Goal: Transaction & Acquisition: Purchase product/service

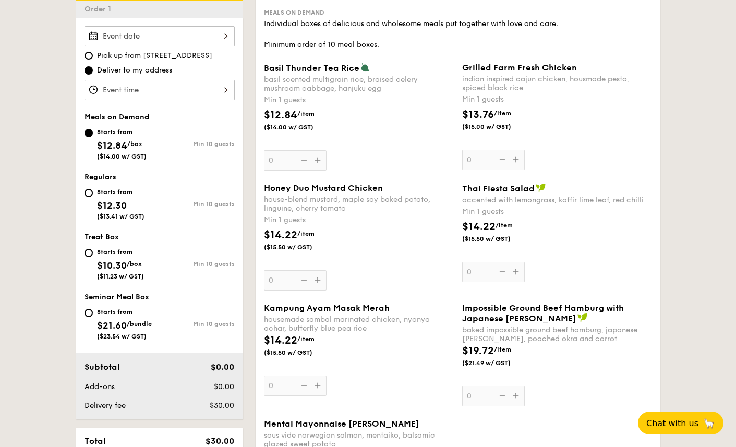
scroll to position [281, 0]
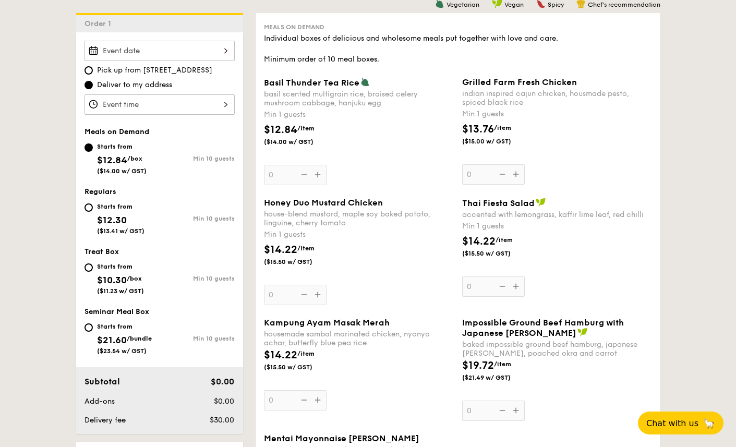
click at [515, 175] on div "Grilled Farm Fresh Chicken indian inspired cajun chicken, housmade pesto, spice…" at bounding box center [557, 130] width 190 height 107
click at [515, 175] on input "0" at bounding box center [493, 174] width 63 height 20
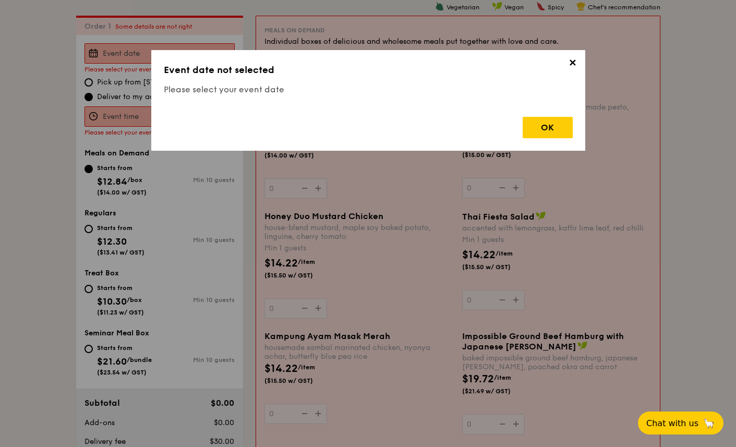
scroll to position [279, 0]
click at [547, 123] on div "OK" at bounding box center [548, 127] width 50 height 21
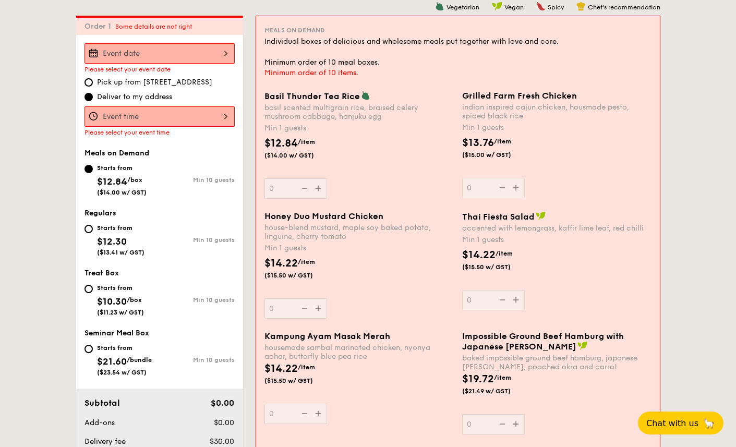
click at [217, 44] on div at bounding box center [159, 53] width 150 height 20
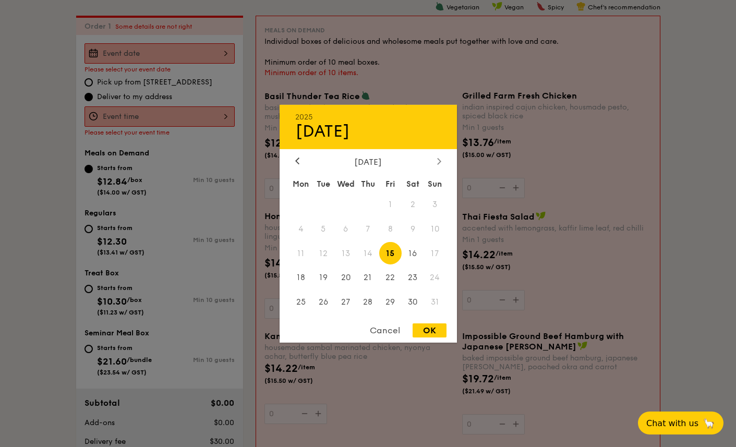
click at [439, 160] on icon at bounding box center [438, 161] width 3 height 6
click at [325, 228] on span "9" at bounding box center [323, 228] width 22 height 22
click at [430, 330] on div "OK" at bounding box center [430, 330] width 34 height 14
type input "[DATE]"
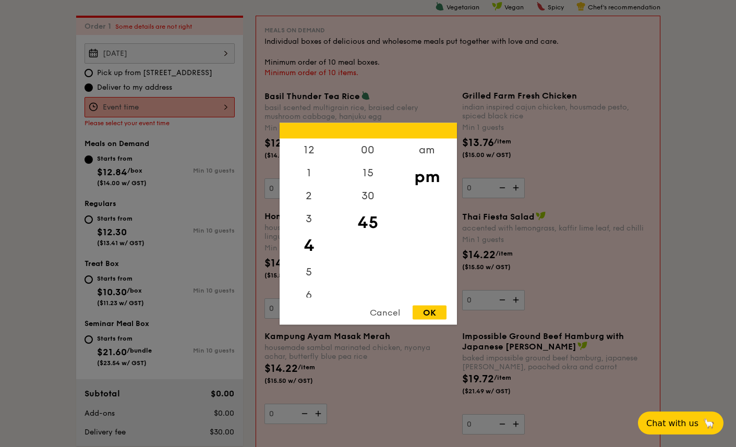
click at [194, 107] on div "12 1 2 3 4 5 6 7 8 9 10 11 00 15 30 45 am pm Cancel OK" at bounding box center [159, 107] width 150 height 20
click at [309, 152] on div "12" at bounding box center [309, 153] width 59 height 30
click at [368, 148] on div "00" at bounding box center [368, 153] width 59 height 30
click at [433, 311] on div "OK" at bounding box center [430, 312] width 34 height 14
type input "12:00PM"
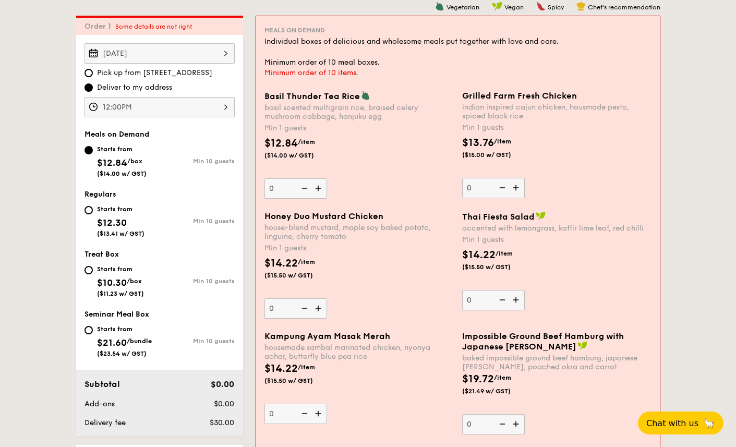
click at [515, 187] on img at bounding box center [517, 188] width 16 height 20
click at [515, 187] on input "0" at bounding box center [493, 188] width 63 height 20
click at [516, 187] on img at bounding box center [517, 188] width 16 height 20
click at [516, 187] on input "1" at bounding box center [493, 188] width 63 height 20
click at [516, 188] on img at bounding box center [517, 188] width 16 height 20
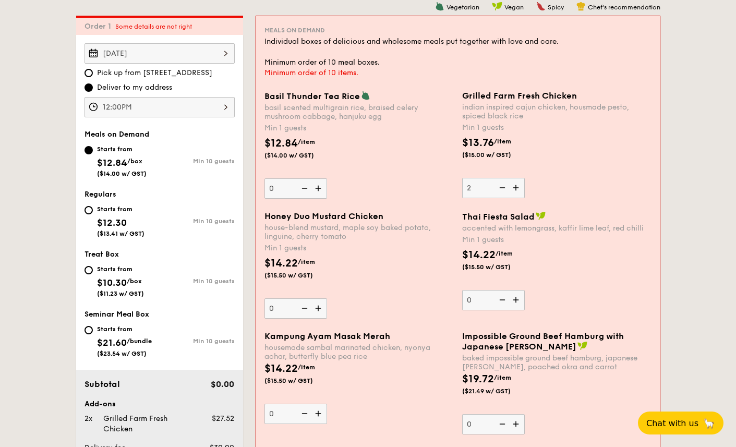
click at [516, 188] on input "2" at bounding box center [493, 188] width 63 height 20
type input "3"
click at [318, 308] on img at bounding box center [319, 308] width 16 height 20
click at [318, 308] on input "0" at bounding box center [295, 308] width 63 height 20
click at [318, 309] on img at bounding box center [319, 308] width 16 height 20
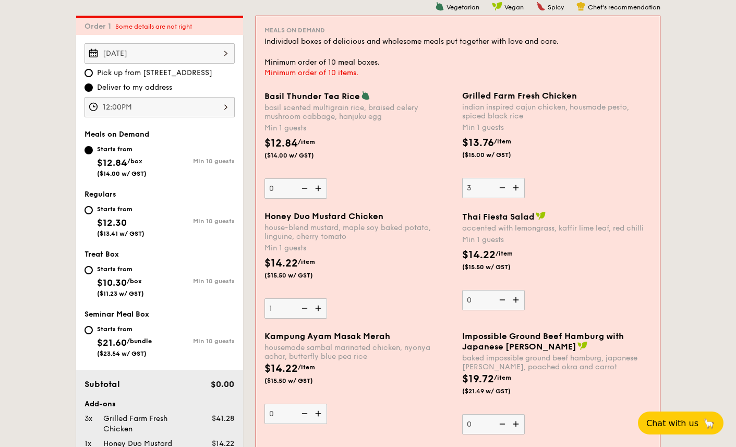
click at [318, 309] on input "1" at bounding box center [295, 308] width 63 height 20
click at [320, 310] on img at bounding box center [319, 308] width 16 height 20
click at [320, 310] on input "2" at bounding box center [295, 308] width 63 height 20
type input "3"
click at [517, 300] on img at bounding box center [517, 300] width 16 height 20
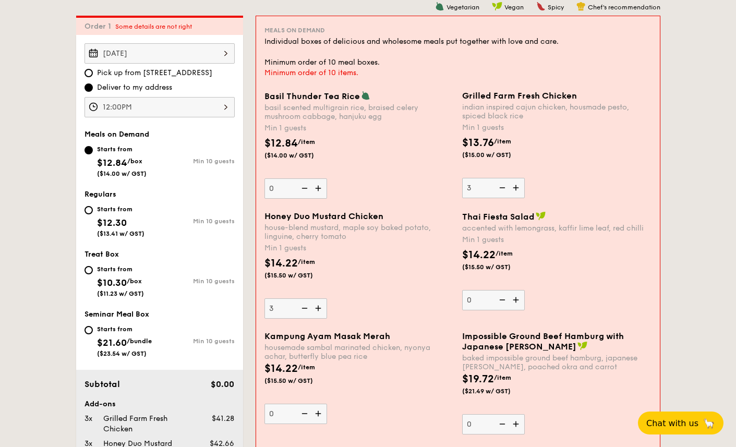
click at [517, 300] on input "0" at bounding box center [493, 300] width 63 height 20
click at [517, 300] on img at bounding box center [517, 300] width 16 height 20
click at [517, 300] on input "1" at bounding box center [493, 300] width 63 height 20
click at [517, 300] on img at bounding box center [517, 300] width 16 height 20
click at [517, 300] on input "2" at bounding box center [493, 300] width 63 height 20
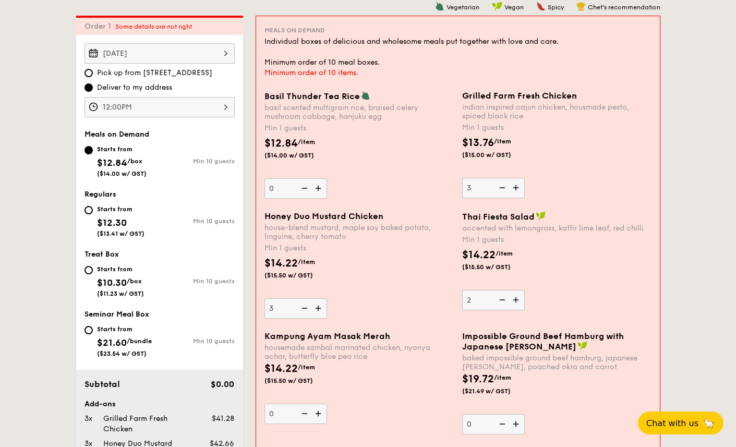
type input "3"
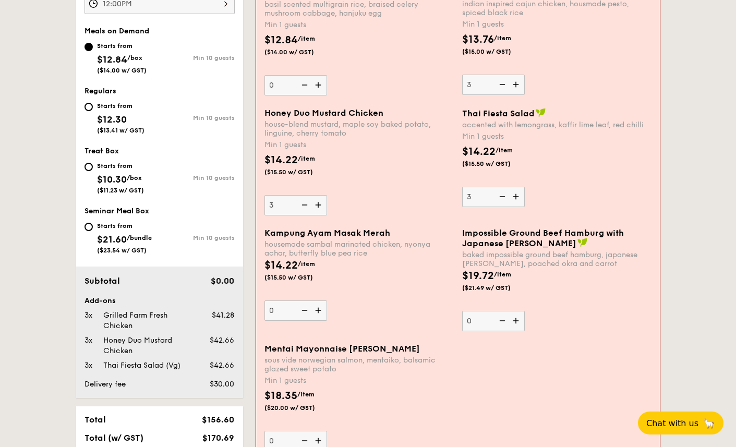
scroll to position [403, 0]
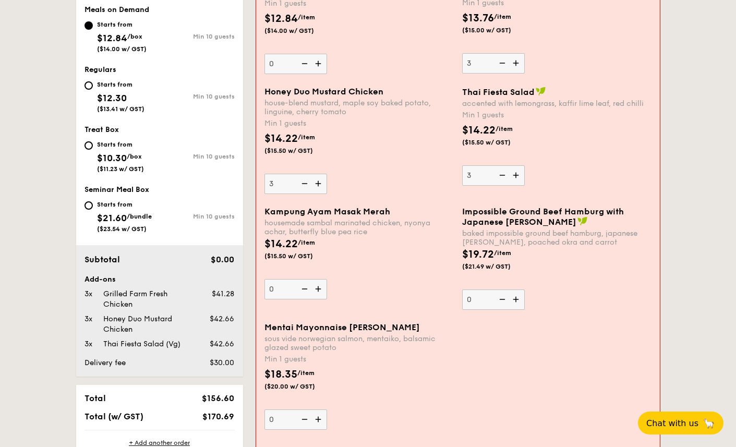
click at [321, 291] on img at bounding box center [319, 289] width 16 height 20
click at [321, 291] on input "0" at bounding box center [295, 289] width 63 height 20
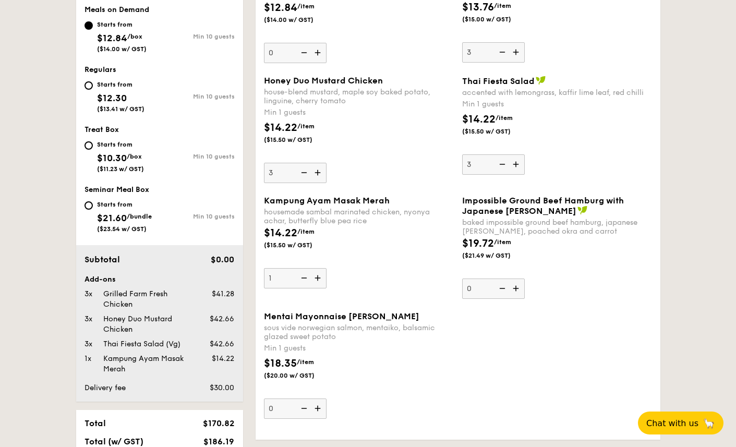
click at [319, 282] on img at bounding box center [319, 278] width 16 height 20
click at [319, 282] on input "1" at bounding box center [295, 278] width 63 height 20
click at [319, 280] on img at bounding box center [319, 278] width 16 height 20
click at [319, 280] on input "2" at bounding box center [295, 278] width 63 height 20
type input "3"
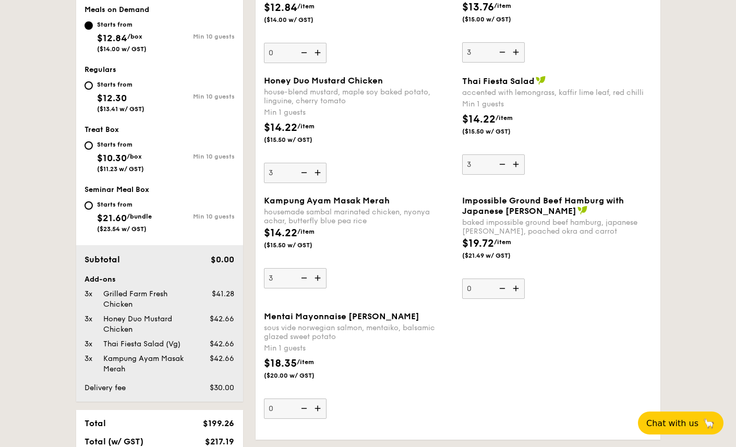
click at [516, 288] on img at bounding box center [517, 289] width 16 height 20
click at [516, 288] on input "0" at bounding box center [493, 289] width 63 height 20
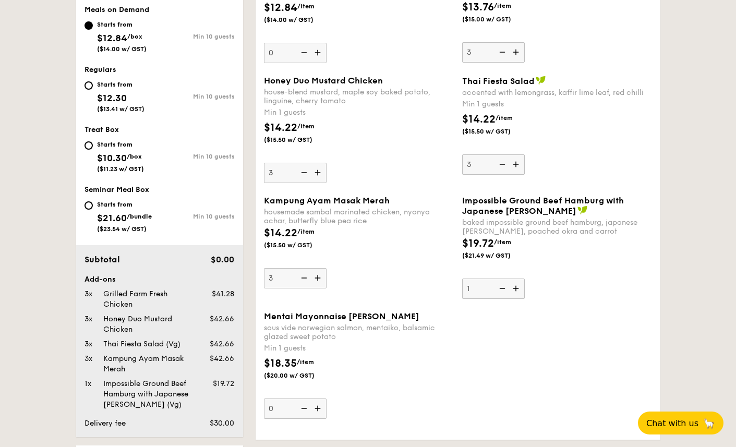
click at [516, 288] on img at bounding box center [517, 289] width 16 height 20
click at [516, 288] on input "1" at bounding box center [493, 289] width 63 height 20
click at [516, 288] on img at bounding box center [517, 289] width 16 height 20
click at [516, 288] on input "2" at bounding box center [493, 289] width 63 height 20
type input "3"
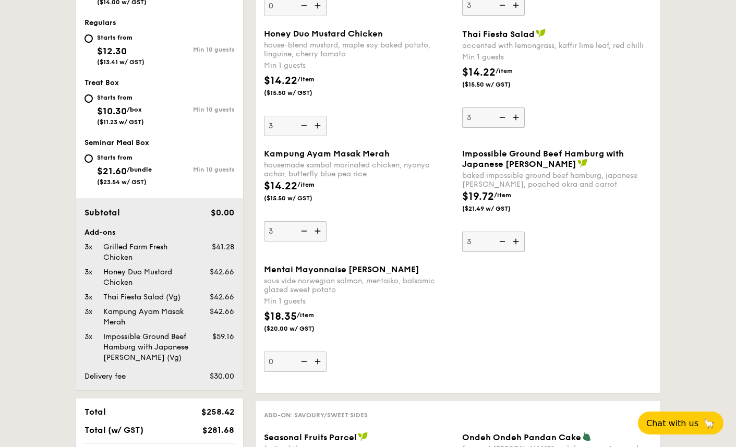
scroll to position [472, 0]
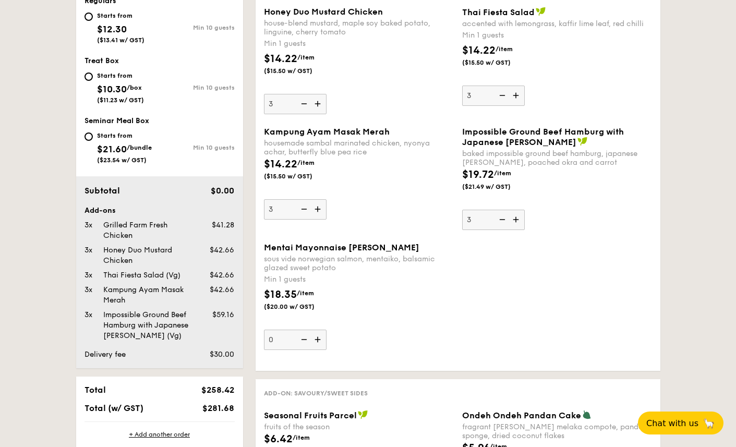
click at [318, 341] on img at bounding box center [319, 340] width 16 height 20
click at [318, 341] on input "0" at bounding box center [295, 340] width 63 height 20
type input "1"
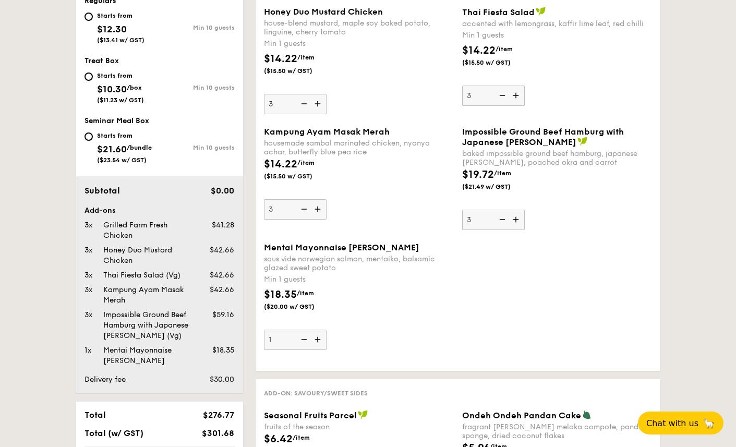
click at [426, 311] on div "$18.35 /item ($20.00 w/ GST)" at bounding box center [359, 305] width 198 height 37
click at [327, 330] on input "1" at bounding box center [295, 340] width 63 height 20
click at [382, 331] on div "Mentai Mayonnaise Aburi Salmon sous vide norwegian salmon, mentaiko, balsamic g…" at bounding box center [359, 296] width 190 height 107
click at [327, 331] on input "1" at bounding box center [295, 340] width 63 height 20
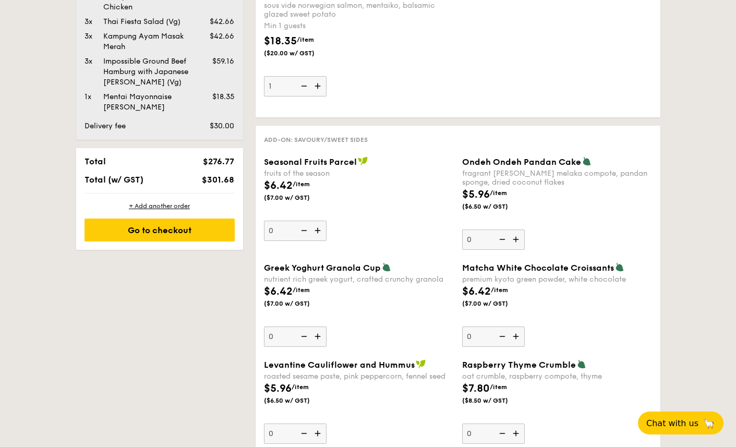
scroll to position [769, 0]
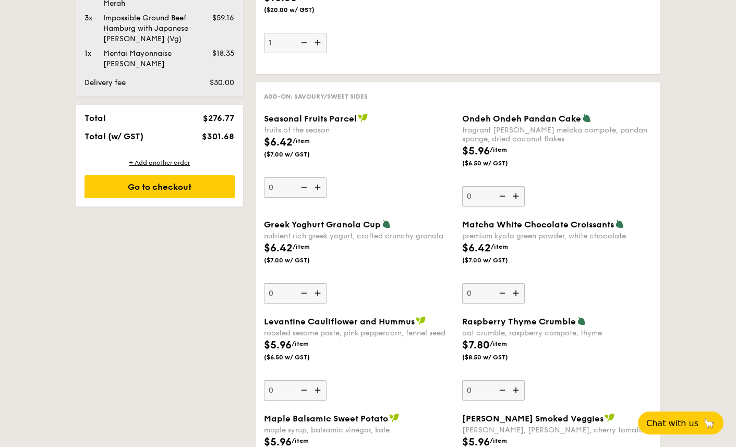
click at [317, 189] on img at bounding box center [319, 187] width 16 height 20
click at [317, 189] on input "0" at bounding box center [295, 187] width 63 height 20
type input "1"
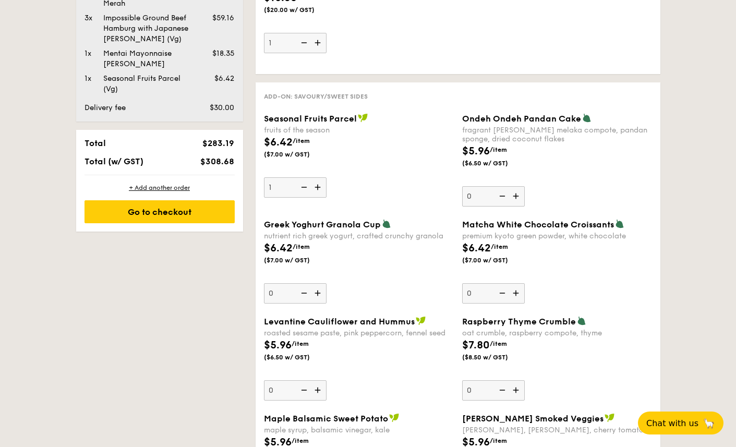
click at [517, 197] on img at bounding box center [517, 196] width 16 height 20
click at [517, 197] on input "0" at bounding box center [493, 196] width 63 height 20
type input "1"
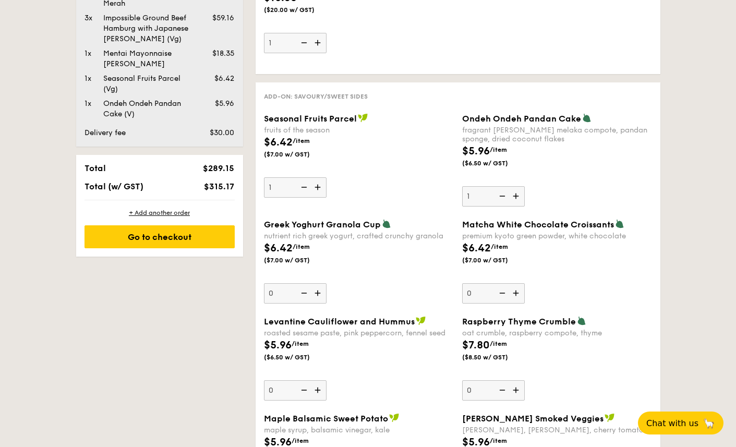
click at [319, 294] on img at bounding box center [319, 293] width 16 height 20
click at [319, 294] on input "0" at bounding box center [295, 293] width 63 height 20
type input "1"
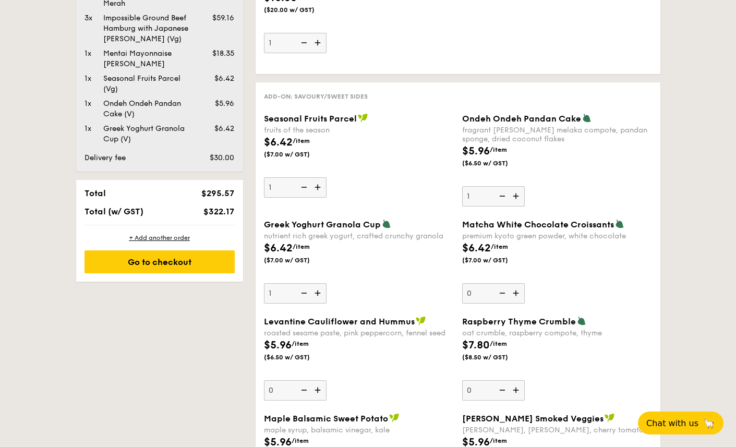
click at [517, 293] on img at bounding box center [517, 293] width 16 height 20
click at [517, 293] on input "0" at bounding box center [493, 293] width 63 height 20
type input "1"
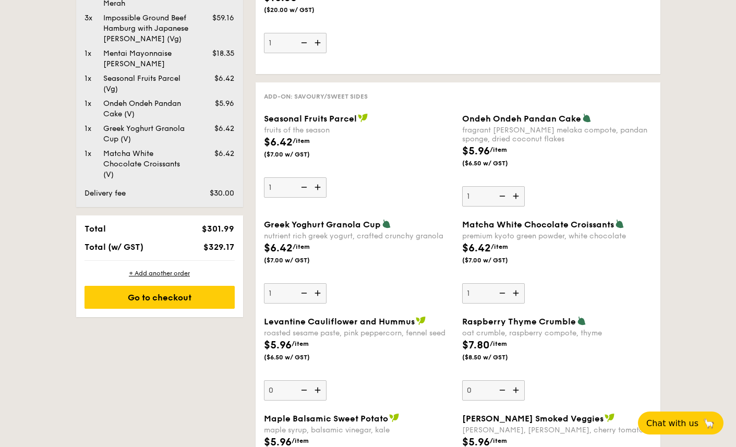
click at [319, 390] on img at bounding box center [319, 390] width 16 height 20
click at [319, 390] on input "0" at bounding box center [295, 390] width 63 height 20
type input "1"
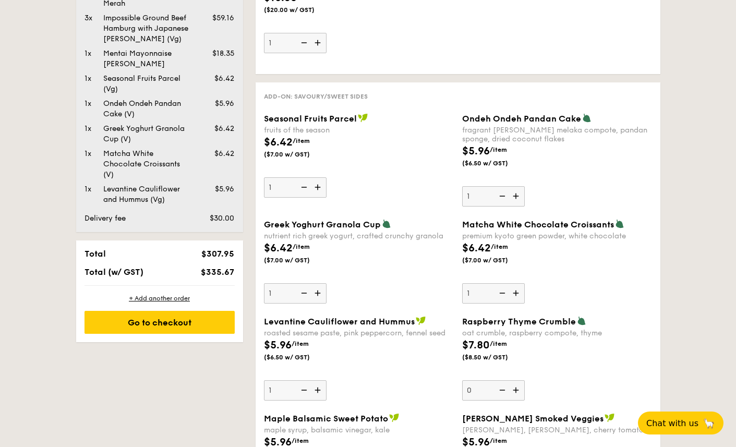
click at [517, 390] on img at bounding box center [517, 390] width 16 height 20
click at [517, 390] on input "0" at bounding box center [493, 390] width 63 height 20
type input "1"
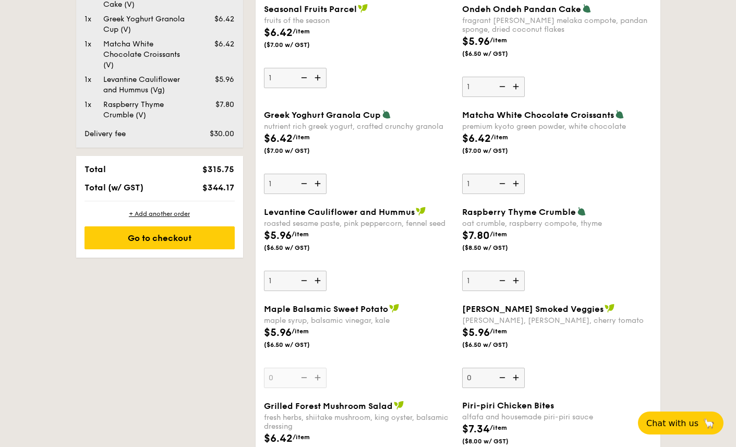
scroll to position [936, 0]
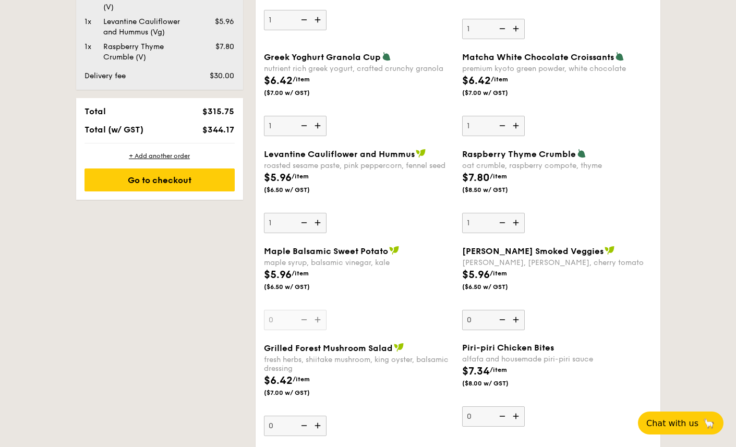
click at [319, 320] on div "Maple Balsamic Sweet Potato maple syrup, balsamic vinegar, kale $5.96 /item ($6…" at bounding box center [359, 288] width 190 height 84
click at [319, 320] on input "0" at bounding box center [295, 320] width 63 height 20
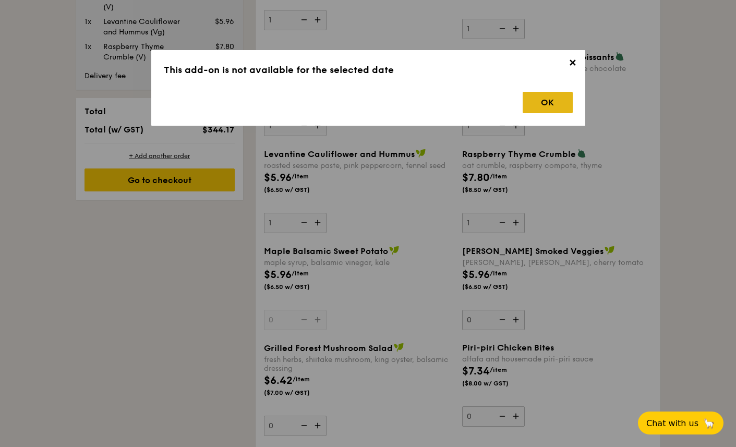
click at [553, 103] on div "OK" at bounding box center [548, 102] width 50 height 21
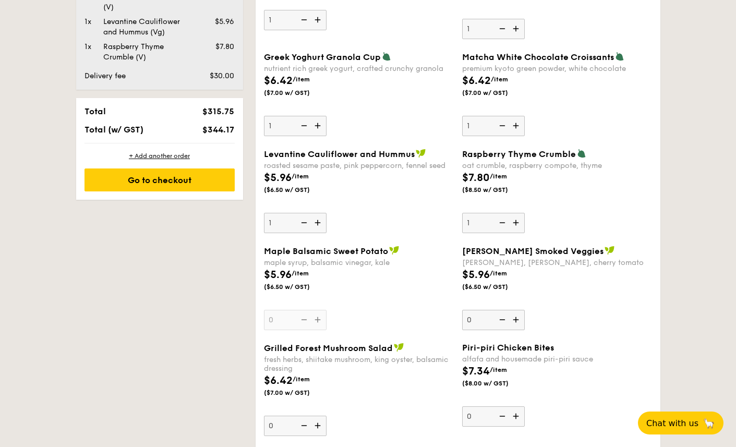
click at [517, 322] on img at bounding box center [517, 320] width 16 height 20
click at [517, 322] on input "0" at bounding box center [493, 320] width 63 height 20
type input "1"
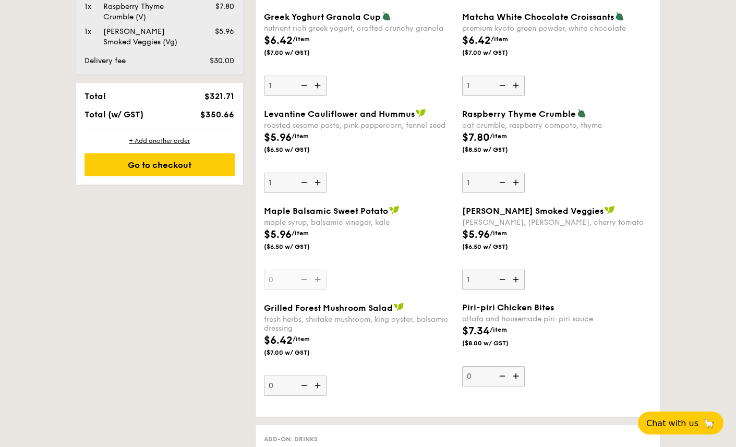
scroll to position [969, 0]
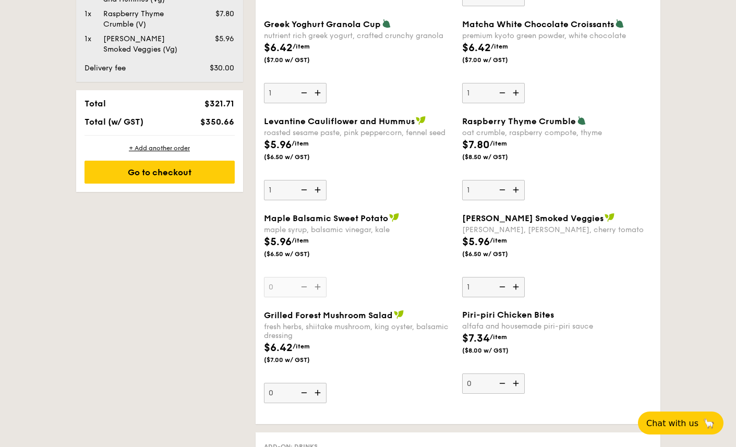
click at [318, 395] on img at bounding box center [319, 393] width 16 height 20
click at [318, 395] on input "0" at bounding box center [295, 393] width 63 height 20
type input "1"
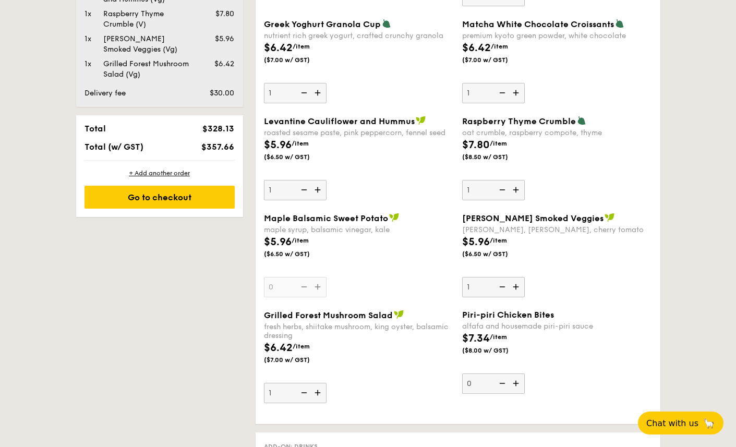
click at [515, 385] on img at bounding box center [517, 383] width 16 height 20
click at [515, 385] on input "0" at bounding box center [493, 383] width 63 height 20
type input "1"
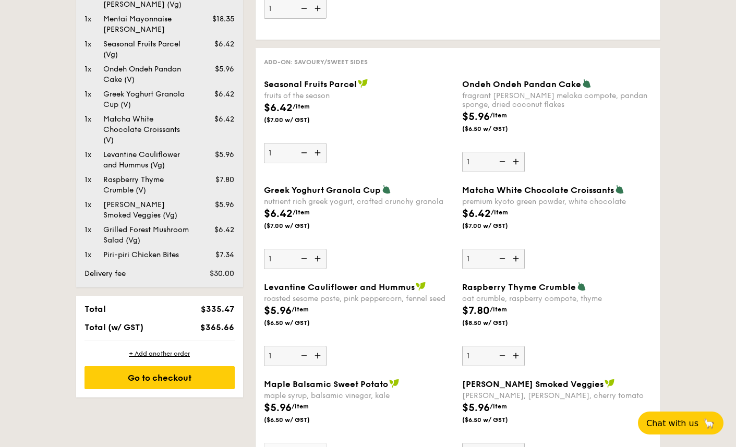
scroll to position [789, 0]
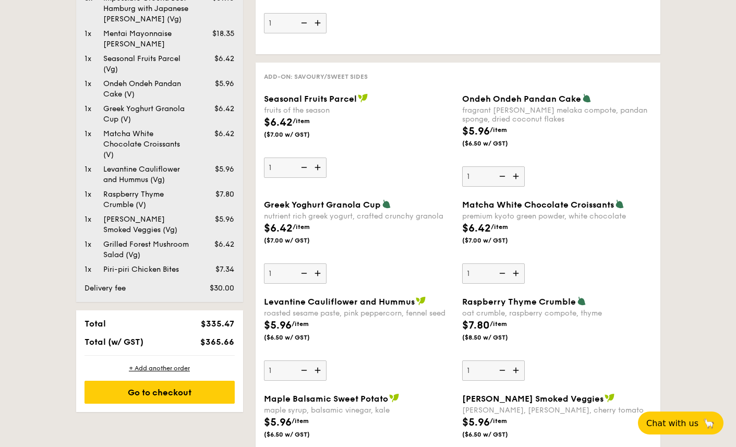
click at [318, 168] on img at bounding box center [319, 168] width 16 height 20
click at [318, 168] on input "1" at bounding box center [295, 168] width 63 height 20
type input "2"
click at [517, 176] on img at bounding box center [517, 176] width 16 height 20
click at [517, 176] on input "1" at bounding box center [493, 176] width 63 height 20
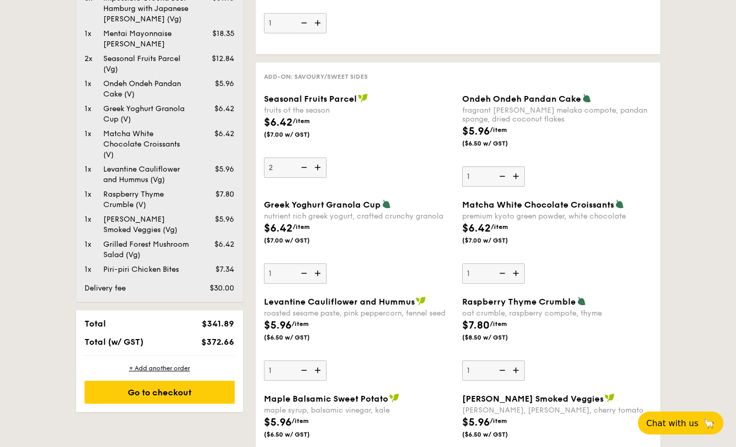
type input "2"
click at [317, 274] on img at bounding box center [319, 273] width 16 height 20
click at [317, 274] on input "1" at bounding box center [295, 273] width 63 height 20
type input "2"
click at [518, 274] on img at bounding box center [517, 273] width 16 height 20
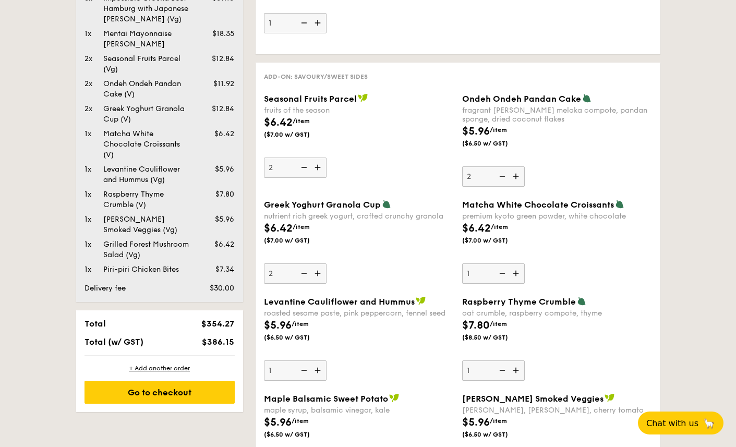
click at [518, 274] on input "1" at bounding box center [493, 273] width 63 height 20
type input "2"
click at [316, 373] on img at bounding box center [319, 370] width 16 height 20
click at [316, 373] on input "1" at bounding box center [295, 370] width 63 height 20
type input "2"
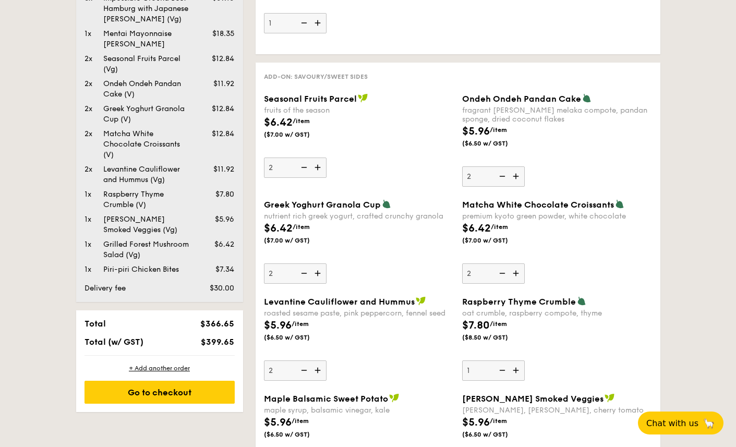
click at [516, 371] on img at bounding box center [517, 370] width 16 height 20
click at [516, 371] on input "1" at bounding box center [493, 370] width 63 height 20
type input "2"
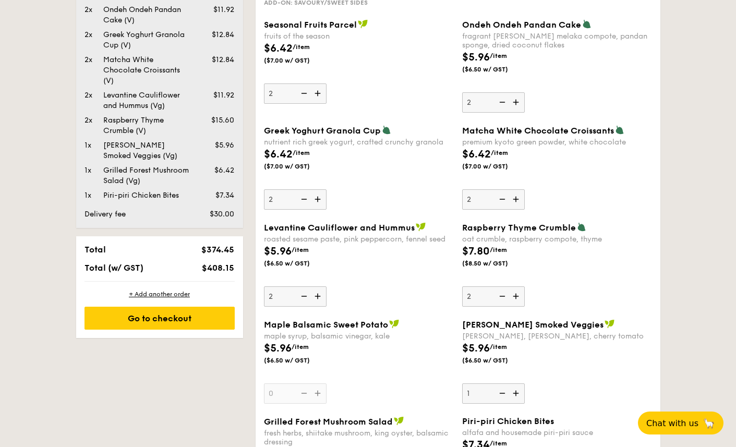
scroll to position [884, 0]
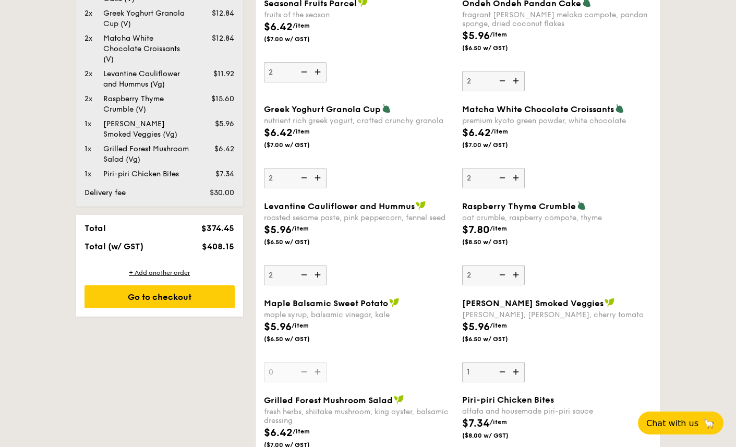
click at [516, 374] on img at bounding box center [517, 372] width 16 height 20
click at [516, 374] on input "1" at bounding box center [493, 372] width 63 height 20
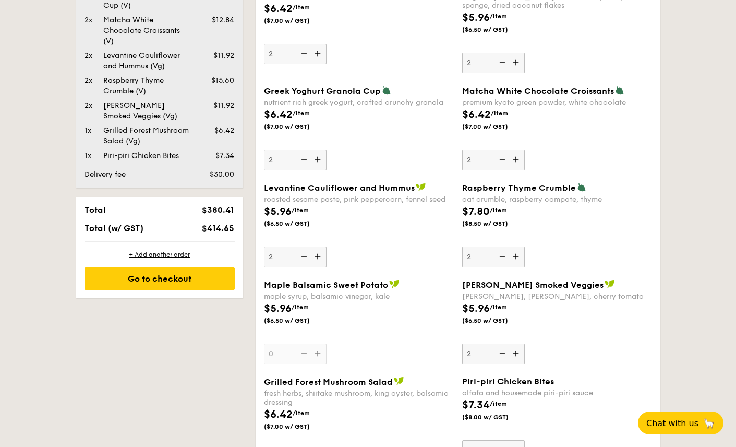
scroll to position [959, 0]
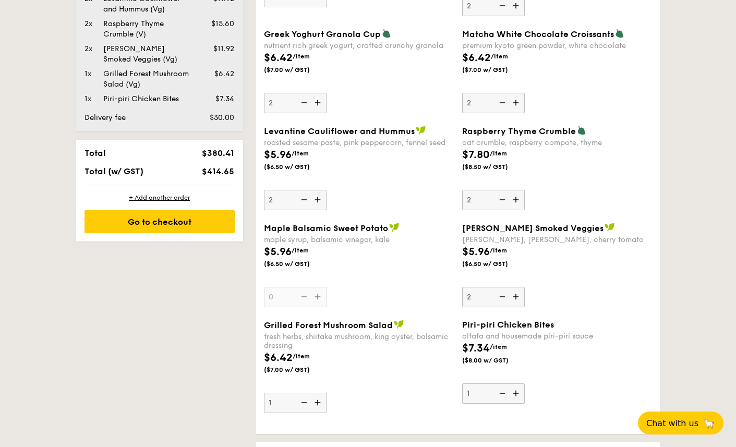
click at [503, 296] on img at bounding box center [501, 297] width 16 height 20
click at [503, 296] on input "2" at bounding box center [493, 297] width 63 height 20
type input "1"
click at [505, 201] on img at bounding box center [501, 200] width 16 height 20
click at [505, 201] on input "2" at bounding box center [493, 200] width 63 height 20
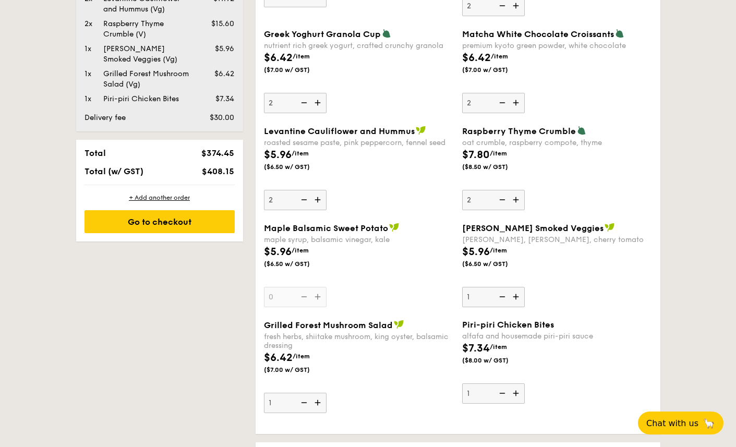
type input "1"
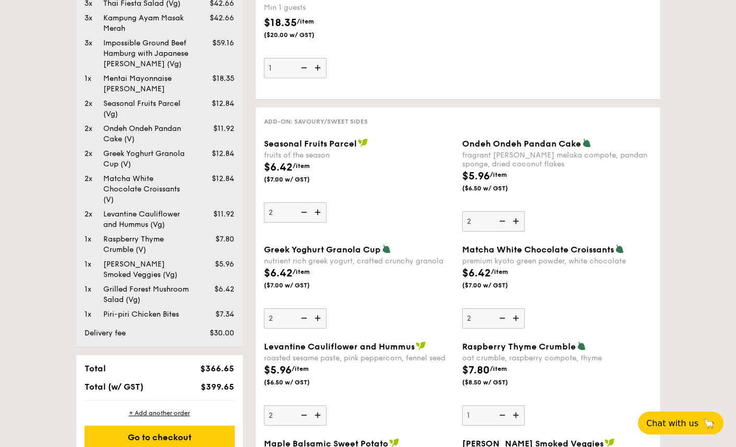
scroll to position [751, 0]
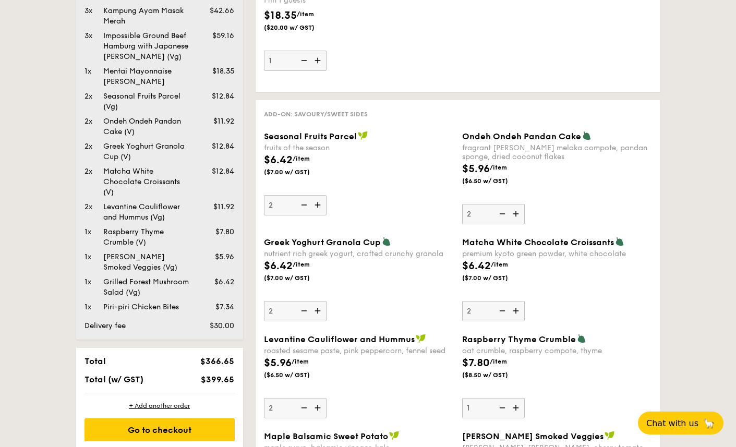
click at [302, 206] on img at bounding box center [303, 205] width 16 height 20
click at [302, 206] on input "2" at bounding box center [295, 205] width 63 height 20
click at [302, 206] on img at bounding box center [303, 205] width 16 height 20
click at [302, 206] on input "1" at bounding box center [295, 205] width 63 height 20
type input "0"
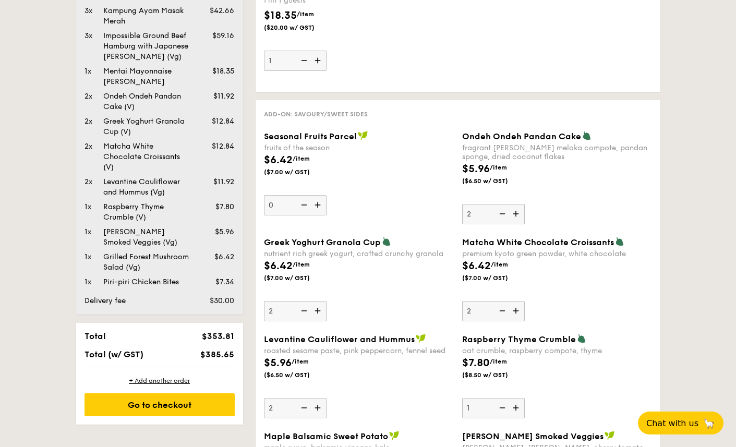
click at [392, 198] on div "Seasonal Fruits Parcel fruits of the season $6.42 /item ($7.00 w/ GST) 0" at bounding box center [359, 173] width 190 height 84
click at [327, 198] on input "0" at bounding box center [295, 205] width 63 height 20
click at [395, 203] on div "Seasonal Fruits Parcel fruits of the season $6.42 /item ($7.00 w/ GST) 0" at bounding box center [359, 173] width 190 height 84
click at [327, 203] on input "0" at bounding box center [295, 205] width 63 height 20
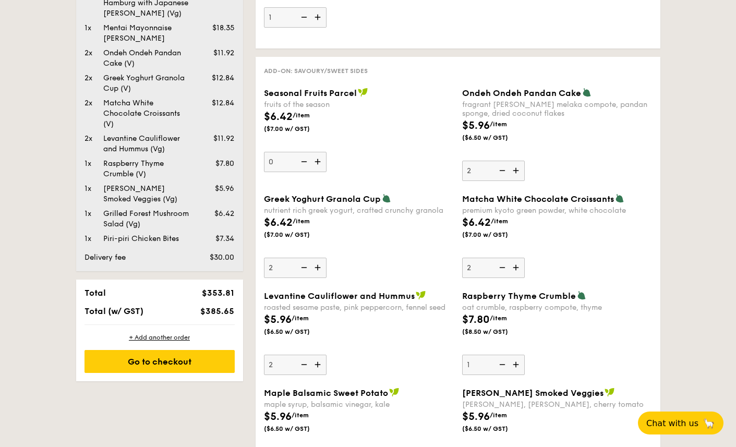
scroll to position [796, 0]
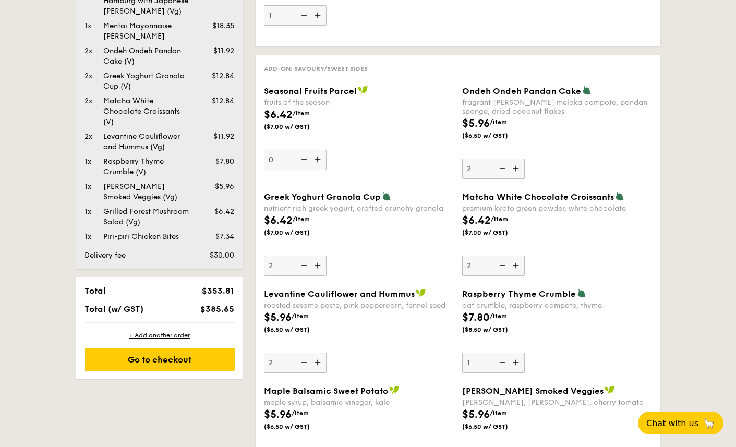
click at [305, 266] on img at bounding box center [303, 266] width 16 height 20
click at [305, 266] on input "2" at bounding box center [295, 266] width 63 height 20
click at [305, 266] on img at bounding box center [303, 266] width 16 height 20
click at [305, 266] on input "1" at bounding box center [295, 266] width 63 height 20
type input "0"
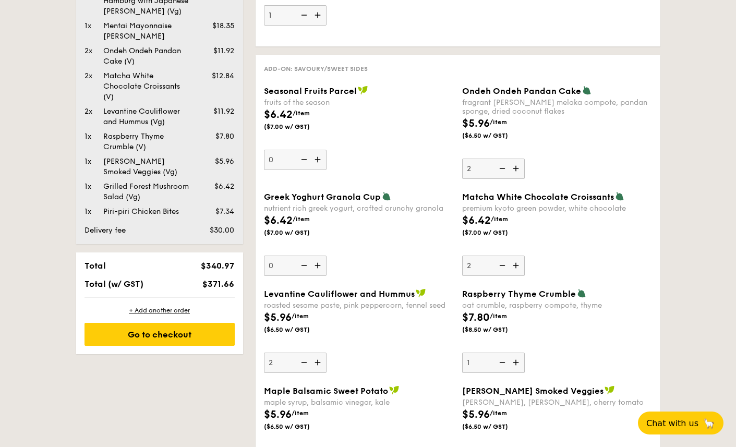
click at [411, 259] on div "Greek Yoghurt Granola Cup nutrient rich greek yogurt, crafted crunchy granola $…" at bounding box center [359, 233] width 190 height 84
click at [327, 259] on input "0" at bounding box center [295, 266] width 63 height 20
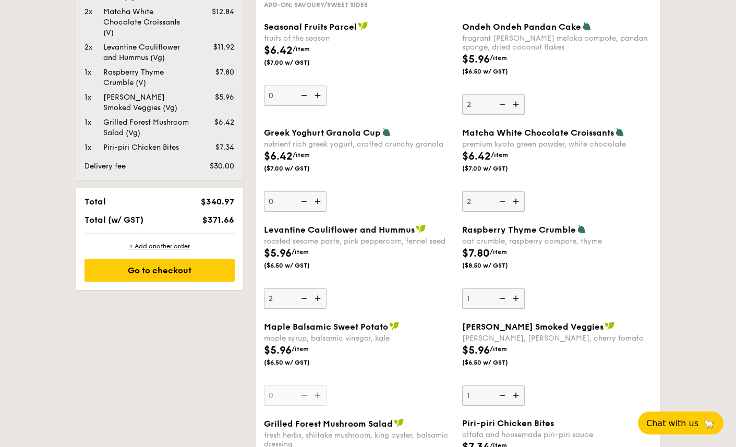
scroll to position [866, 0]
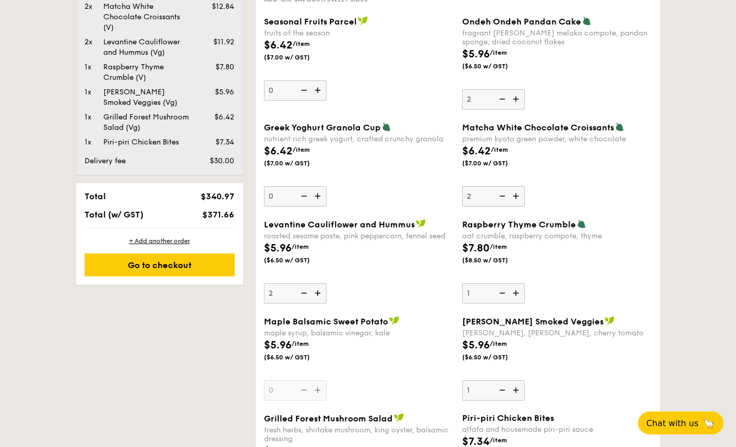
click at [516, 294] on img at bounding box center [517, 293] width 16 height 20
click at [516, 294] on input "1" at bounding box center [493, 293] width 63 height 20
type input "2"
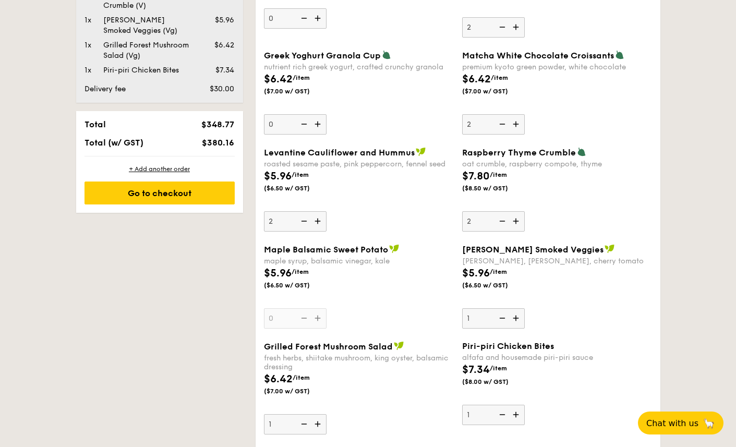
click at [518, 327] on img at bounding box center [517, 318] width 16 height 20
click at [518, 327] on input "1" at bounding box center [493, 318] width 63 height 20
click at [504, 320] on img at bounding box center [501, 318] width 16 height 20
click at [504, 320] on input "2" at bounding box center [493, 318] width 63 height 20
click at [504, 320] on img at bounding box center [501, 318] width 16 height 20
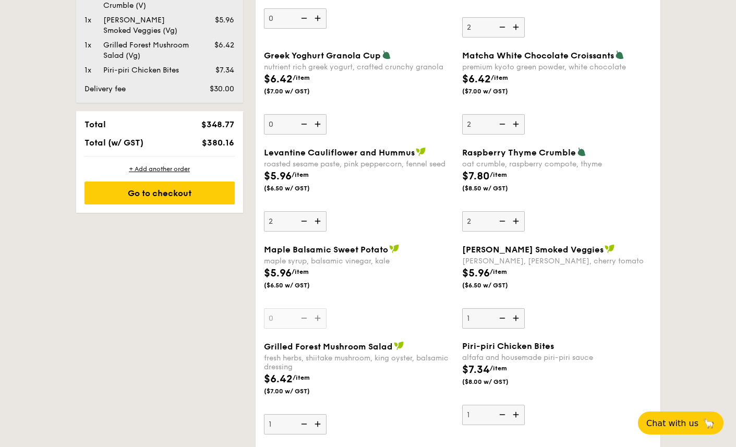
click at [504, 320] on input "1" at bounding box center [493, 318] width 63 height 20
type input "0"
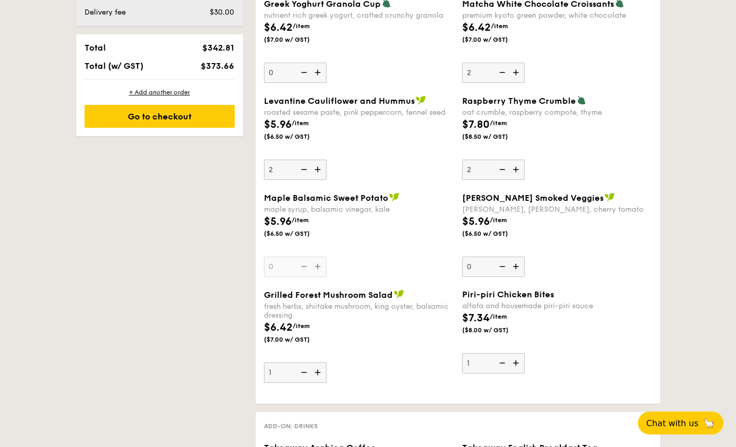
scroll to position [1019, 0]
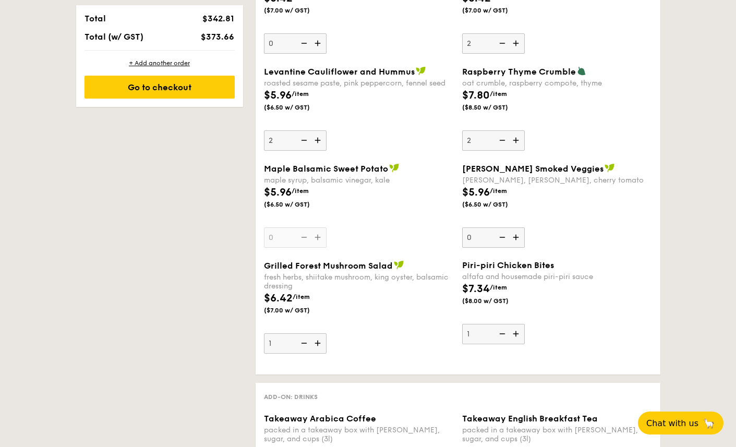
click at [502, 334] on img at bounding box center [501, 334] width 16 height 20
click at [502, 334] on input "1" at bounding box center [493, 334] width 63 height 20
type input "0"
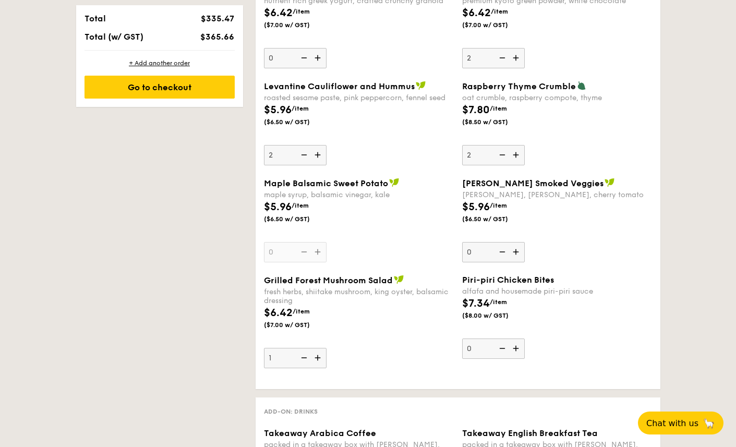
click at [306, 358] on img at bounding box center [303, 358] width 16 height 20
click at [306, 358] on input "1" at bounding box center [295, 358] width 63 height 20
type input "0"
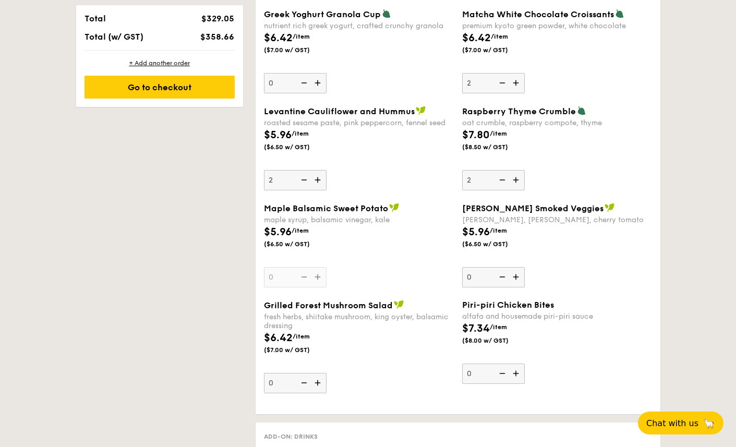
click at [408, 370] on div "Grilled Forest Mushroom Salad fresh herbs, shiitake mushroom, king oyster, bals…" at bounding box center [359, 346] width 190 height 93
click at [327, 373] on input "0" at bounding box center [295, 383] width 63 height 20
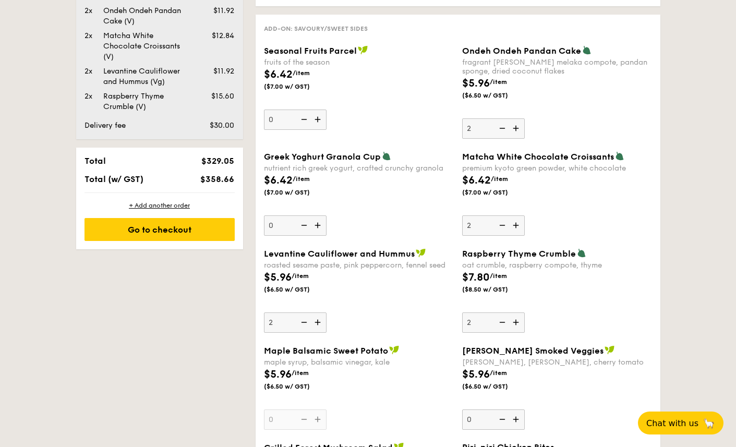
scroll to position [801, 0]
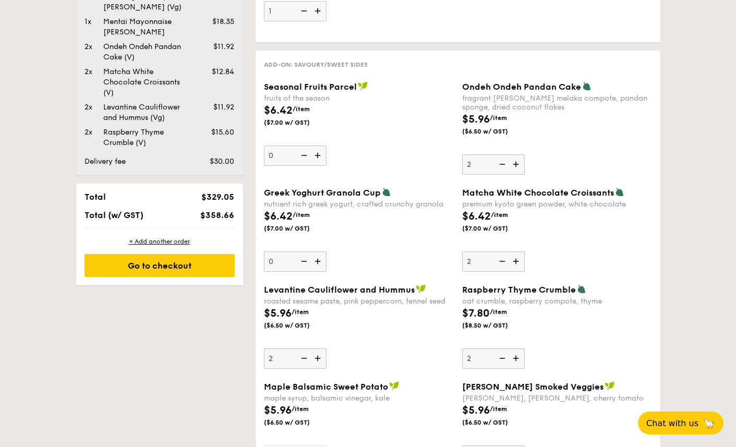
click at [515, 163] on img at bounding box center [517, 164] width 16 height 20
click at [515, 163] on input "2" at bounding box center [493, 164] width 63 height 20
type input "3"
click at [516, 261] on img at bounding box center [517, 261] width 16 height 20
click at [516, 261] on input "2" at bounding box center [493, 261] width 63 height 20
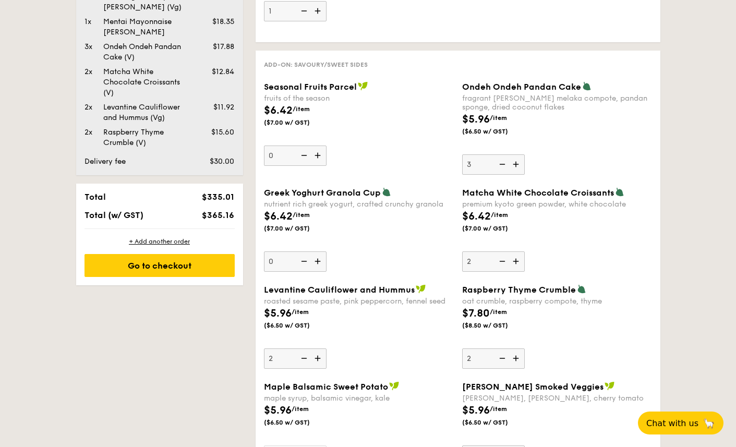
type input "3"
click at [319, 360] on img at bounding box center [319, 358] width 16 height 20
click at [319, 360] on input "2" at bounding box center [295, 358] width 63 height 20
type input "3"
click at [517, 360] on img at bounding box center [517, 358] width 16 height 20
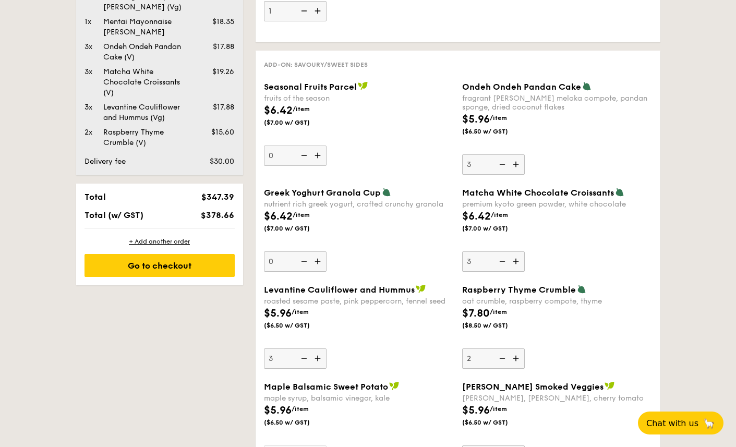
click at [517, 360] on input "2" at bounding box center [493, 358] width 63 height 20
type input "3"
click at [437, 357] on div "Levantine Cauliflower and Hummus roasted sesame paste, pink peppercorn, fennel …" at bounding box center [359, 326] width 190 height 84
click at [327, 357] on input "3" at bounding box center [295, 358] width 63 height 20
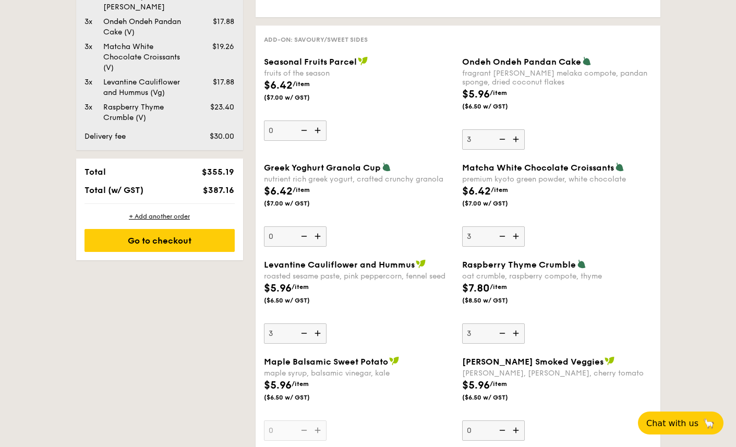
scroll to position [749, 0]
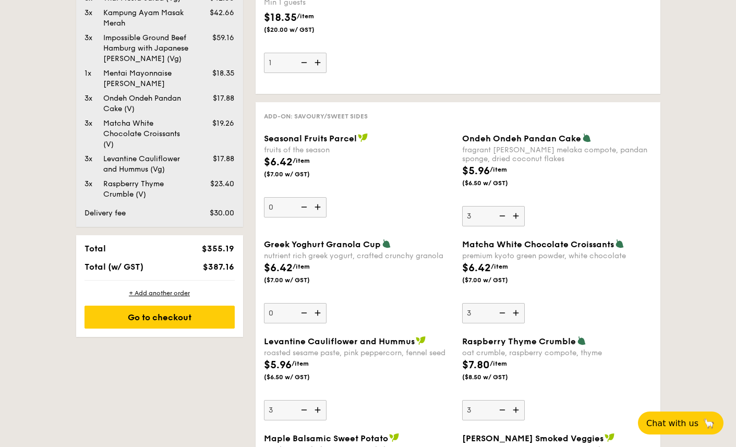
click at [387, 392] on div "$5.96 /item ($6.50 w/ GST)" at bounding box center [359, 375] width 198 height 37
click at [327, 400] on input "3" at bounding box center [295, 410] width 63 height 20
click at [320, 207] on img at bounding box center [319, 207] width 16 height 20
click at [320, 207] on input "0" at bounding box center [295, 207] width 63 height 20
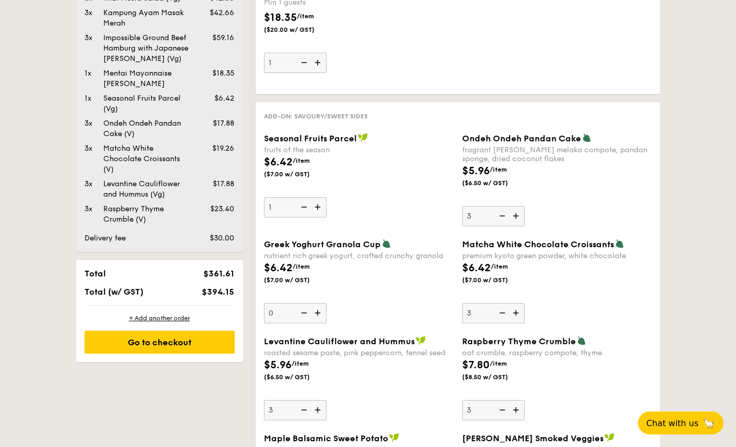
click at [319, 208] on img at bounding box center [319, 207] width 16 height 20
click at [319, 208] on input "1" at bounding box center [295, 207] width 63 height 20
click at [387, 210] on div "Seasonal Fruits Parcel fruits of the season $6.42 /item ($7.00 w/ GST) 2" at bounding box center [359, 175] width 190 height 84
click at [327, 210] on input "2" at bounding box center [295, 207] width 63 height 20
click at [387, 210] on div "Seasonal Fruits Parcel fruits of the season $6.42 /item ($7.00 w/ GST) 2" at bounding box center [359, 175] width 190 height 84
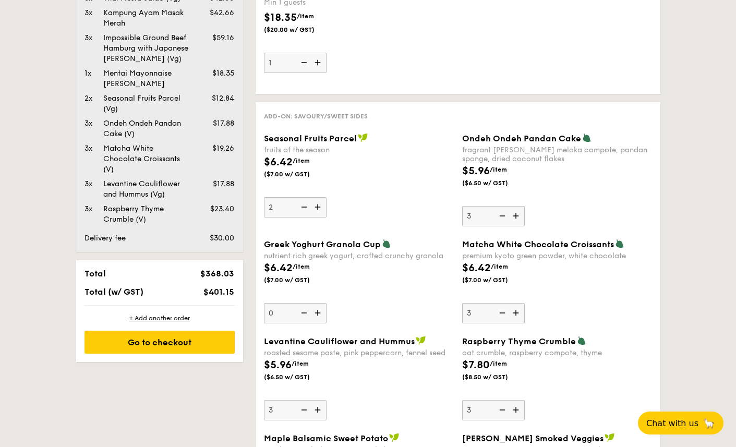
click at [327, 210] on input "2" at bounding box center [295, 207] width 63 height 20
click at [316, 207] on img at bounding box center [319, 207] width 16 height 20
click at [316, 207] on input "2" at bounding box center [295, 207] width 63 height 20
type input "3"
click at [376, 204] on div "Seasonal Fruits Parcel fruits of the season $6.42 /item ($7.00 w/ GST) 3" at bounding box center [359, 175] width 190 height 84
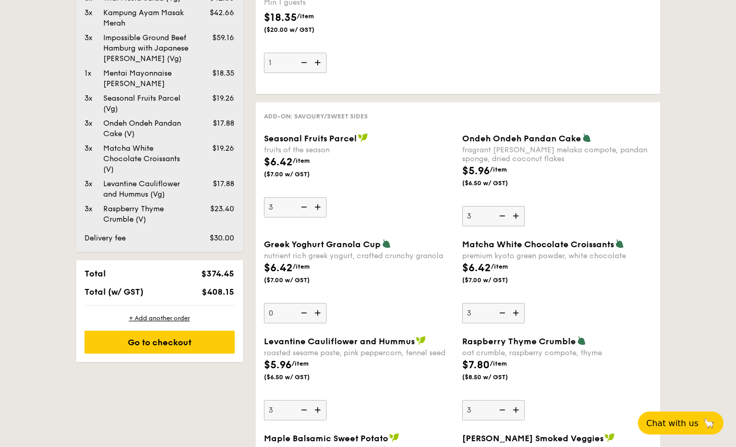
click at [327, 204] on input "3" at bounding box center [295, 207] width 63 height 20
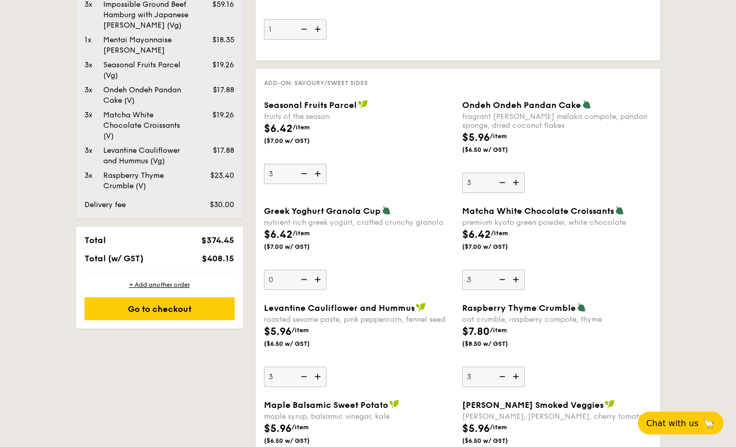
scroll to position [790, 0]
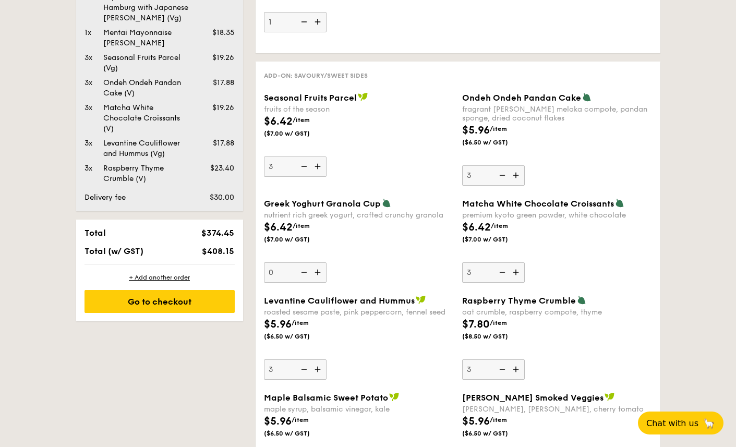
click at [307, 371] on img at bounding box center [303, 369] width 16 height 20
click at [307, 371] on input "3" at bounding box center [295, 369] width 63 height 20
click at [307, 371] on img at bounding box center [303, 369] width 16 height 20
click at [307, 371] on input "2" at bounding box center [295, 369] width 63 height 20
click at [307, 371] on img at bounding box center [303, 369] width 16 height 20
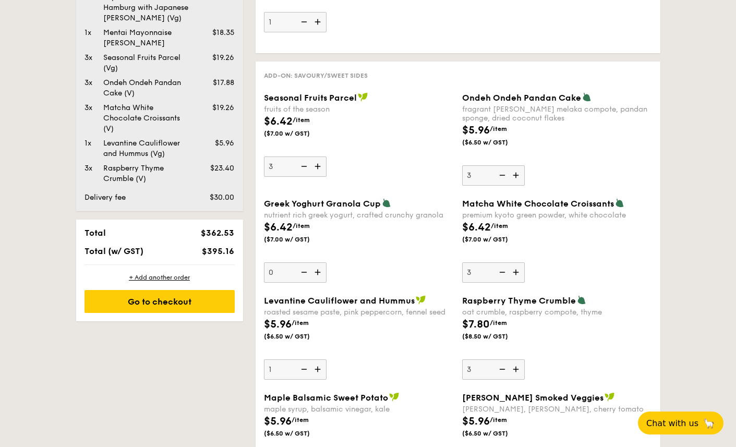
click at [307, 371] on input "1" at bounding box center [295, 369] width 63 height 20
type input "0"
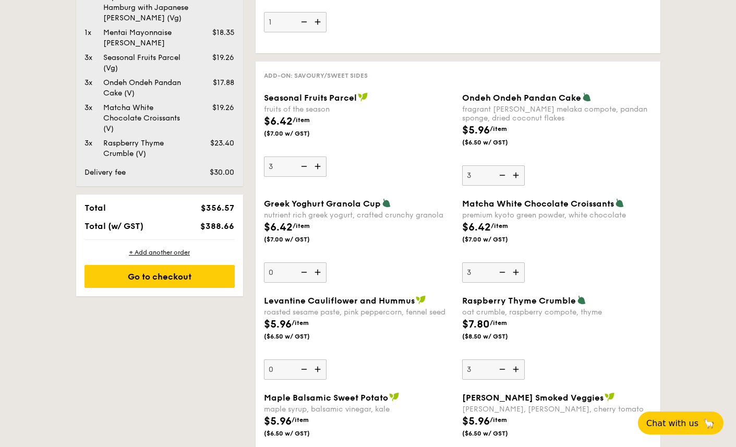
click at [414, 332] on div "$5.96 /item ($6.50 w/ GST)" at bounding box center [359, 335] width 198 height 37
click at [327, 359] on input "0" at bounding box center [295, 369] width 63 height 20
click at [319, 167] on img at bounding box center [319, 166] width 16 height 20
click at [319, 167] on input "3" at bounding box center [295, 166] width 63 height 20
type input "4"
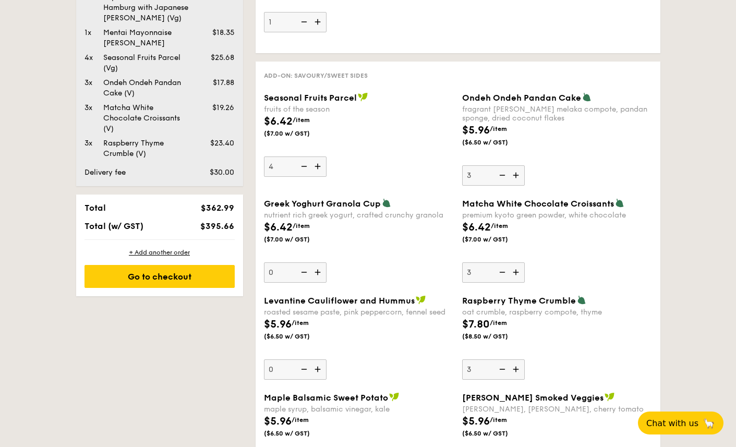
click at [373, 163] on div "Seasonal Fruits Parcel fruits of the season $6.42 /item ($7.00 w/ GST) 4" at bounding box center [359, 134] width 190 height 84
click at [327, 163] on input "4" at bounding box center [295, 166] width 63 height 20
click at [515, 174] on img at bounding box center [517, 175] width 16 height 20
click at [515, 174] on input "3" at bounding box center [493, 175] width 63 height 20
type input "4"
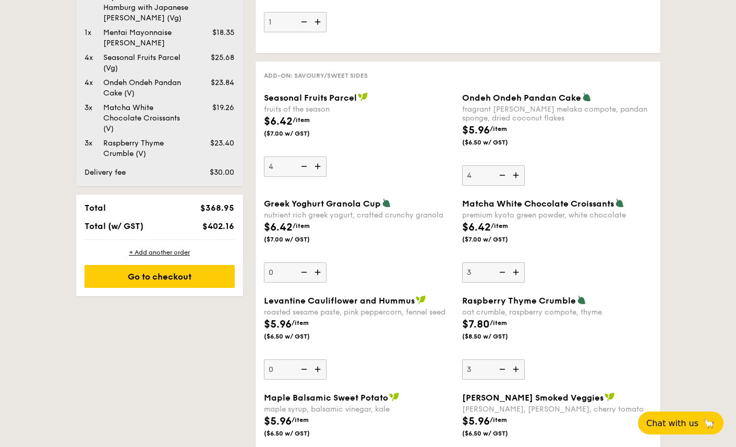
click at [517, 275] on img at bounding box center [517, 272] width 16 height 20
click at [517, 275] on input "3" at bounding box center [493, 272] width 63 height 20
type input "4"
click at [516, 373] on img at bounding box center [517, 369] width 16 height 20
click at [516, 373] on input "3" at bounding box center [493, 369] width 63 height 20
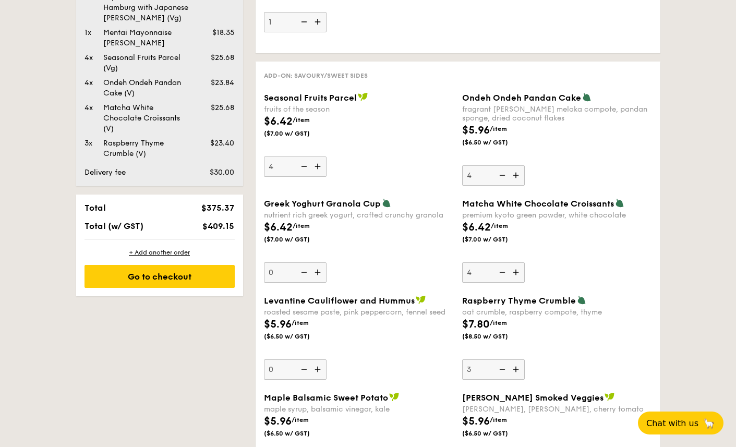
type input "4"
click at [503, 273] on img at bounding box center [501, 272] width 16 height 20
click at [503, 273] on input "4" at bounding box center [493, 272] width 63 height 20
type input "3"
click at [500, 369] on img at bounding box center [501, 369] width 16 height 20
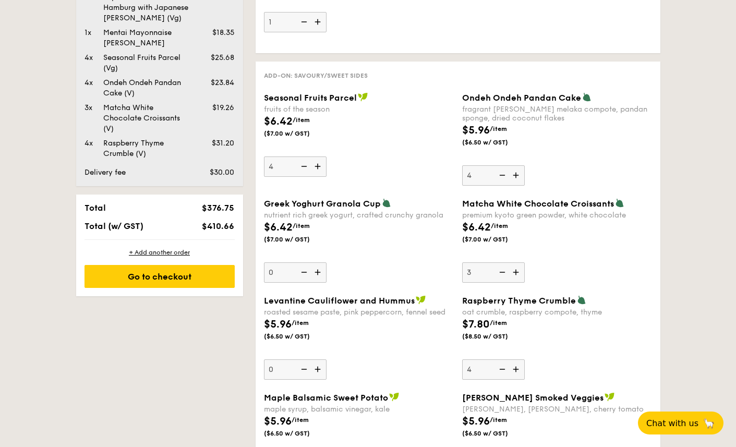
click at [500, 369] on input "4" at bounding box center [493, 369] width 63 height 20
type input "3"
click at [582, 348] on div "$7.80 /item ($8.50 w/ GST)" at bounding box center [557, 335] width 198 height 37
click at [525, 359] on input "3" at bounding box center [493, 369] width 63 height 20
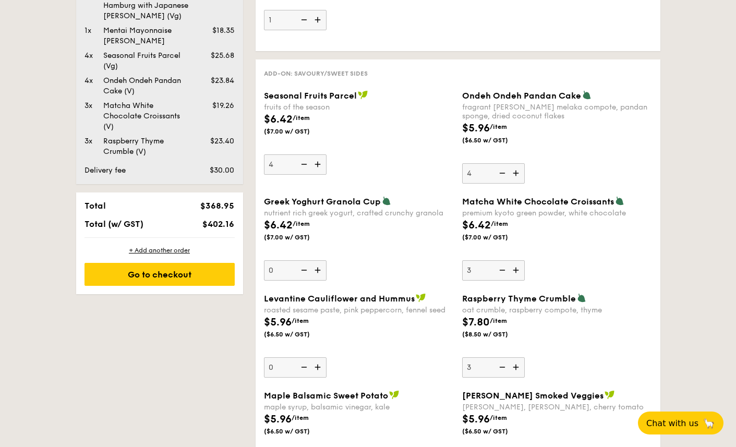
scroll to position [784, 0]
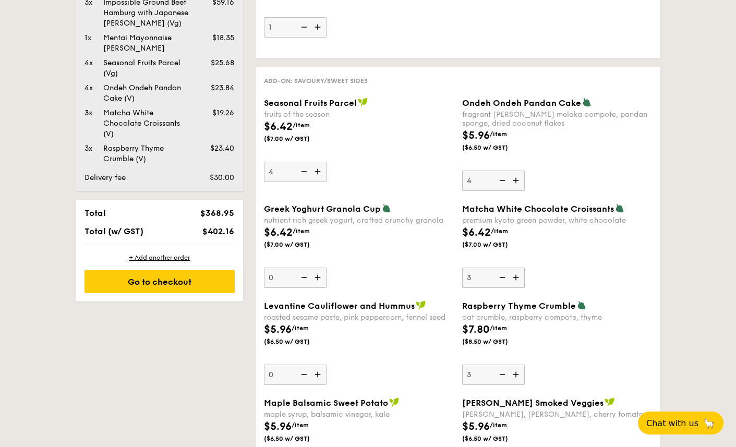
click at [306, 168] on img at bounding box center [303, 172] width 16 height 20
click at [306, 168] on input "4" at bounding box center [295, 172] width 63 height 20
type input "3"
click at [504, 179] on img at bounding box center [501, 181] width 16 height 20
click at [504, 179] on input "4" at bounding box center [493, 181] width 63 height 20
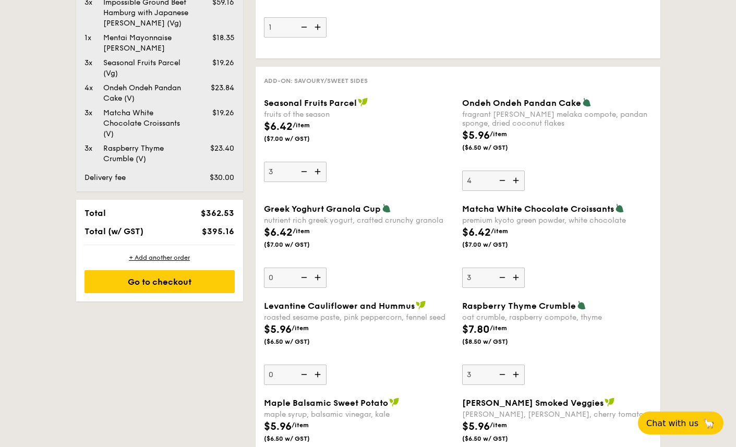
type input "3"
click at [570, 176] on div "Ondeh Ondeh Pandan Cake fragrant [PERSON_NAME] melaka compote, pandan sponge, d…" at bounding box center [557, 144] width 190 height 93
click at [525, 176] on input "3" at bounding box center [493, 181] width 63 height 20
click at [517, 376] on img at bounding box center [517, 375] width 16 height 20
click at [517, 376] on input "3" at bounding box center [493, 375] width 63 height 20
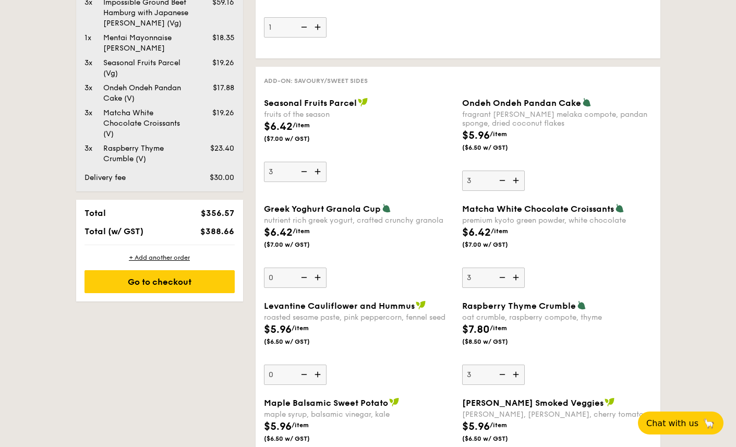
type input "4"
click at [608, 315] on div "oat crumble, raspberry compote, thyme" at bounding box center [557, 317] width 190 height 9
click at [525, 365] on input "4" at bounding box center [493, 375] width 63 height 20
click at [318, 173] on img at bounding box center [319, 172] width 16 height 20
click at [318, 173] on input "3" at bounding box center [295, 172] width 63 height 20
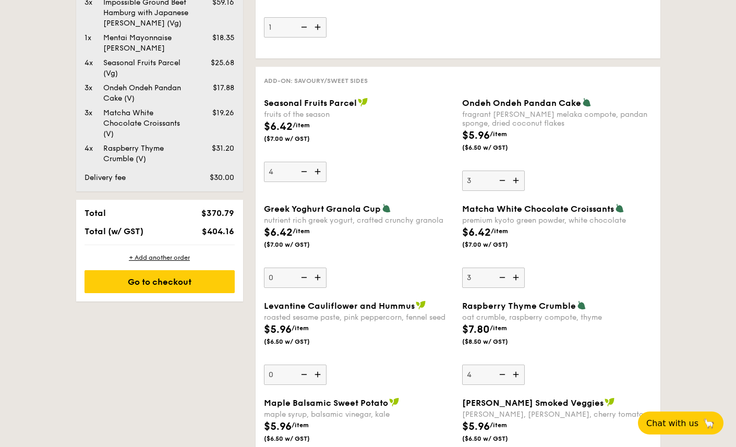
click at [304, 172] on img at bounding box center [303, 172] width 16 height 20
click at [304, 172] on input "4" at bounding box center [295, 172] width 63 height 20
type input "3"
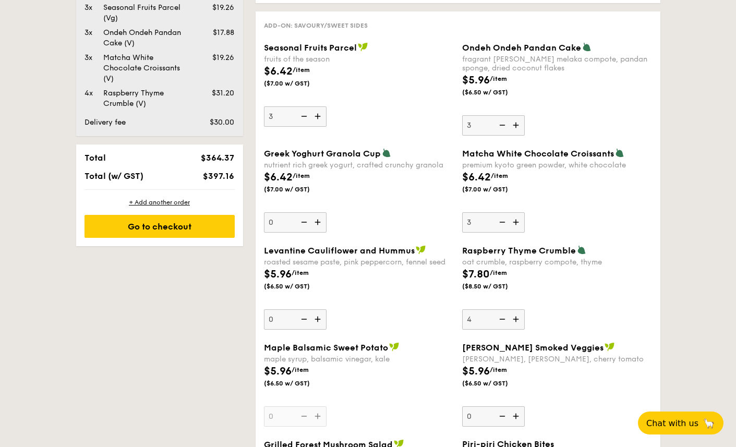
scroll to position [835, 0]
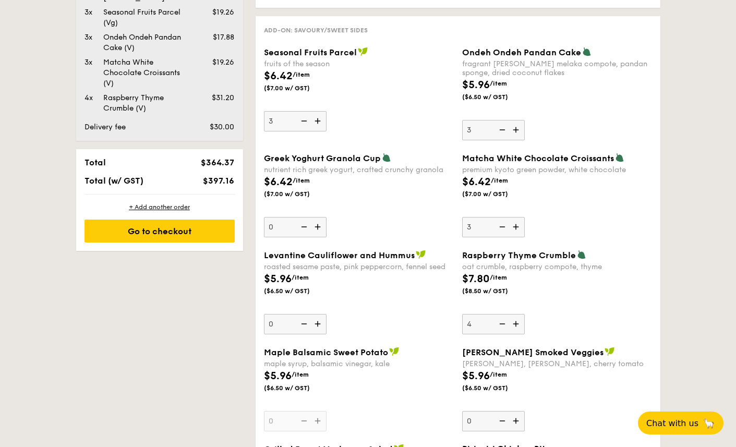
click at [519, 130] on img at bounding box center [517, 130] width 16 height 20
click at [519, 130] on input "3" at bounding box center [493, 130] width 63 height 20
type input "4"
click at [575, 141] on div "Seasonal Fruits Parcel fruits of the season $6.42 /item ($7.00 w/ GST) 3 Ondeh …" at bounding box center [458, 100] width 396 height 106
click at [515, 228] on img at bounding box center [517, 227] width 16 height 20
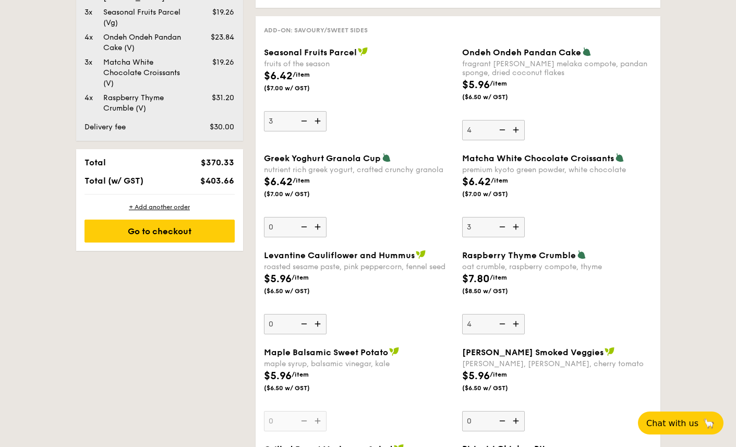
click at [515, 228] on input "3" at bounding box center [493, 227] width 63 height 20
type input "4"
click at [589, 223] on div "Matcha White Chocolate Croissants premium kyoto green powder, white chocolate $…" at bounding box center [557, 195] width 190 height 84
click at [525, 223] on input "4" at bounding box center [493, 227] width 63 height 20
click at [504, 129] on img at bounding box center [501, 130] width 16 height 20
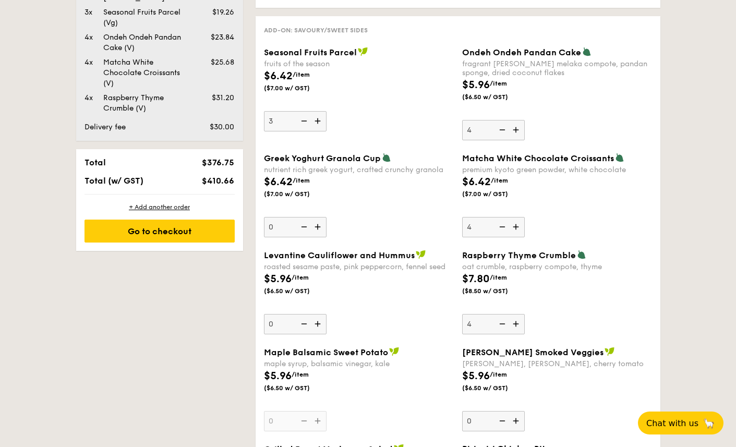
click at [504, 129] on input "4" at bounding box center [493, 130] width 63 height 20
click at [504, 129] on img at bounding box center [501, 130] width 16 height 20
click at [504, 129] on input "3" at bounding box center [493, 130] width 63 height 20
click at [504, 129] on img at bounding box center [501, 130] width 16 height 20
click at [504, 129] on input "2" at bounding box center [493, 130] width 63 height 20
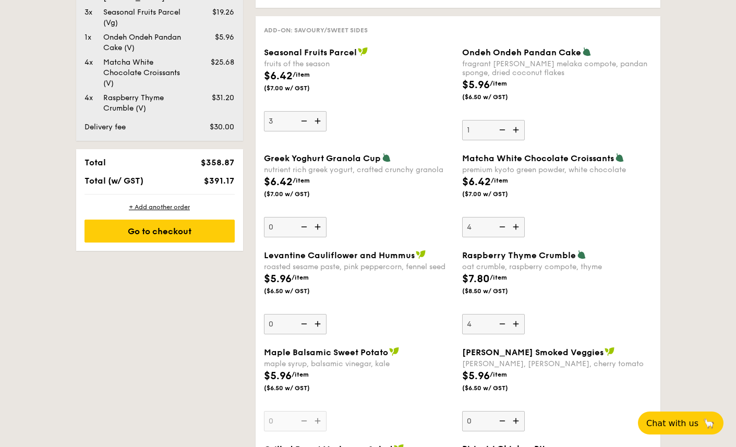
click at [504, 129] on img at bounding box center [501, 130] width 16 height 20
click at [504, 129] on input "1" at bounding box center [493, 130] width 63 height 20
type input "0"
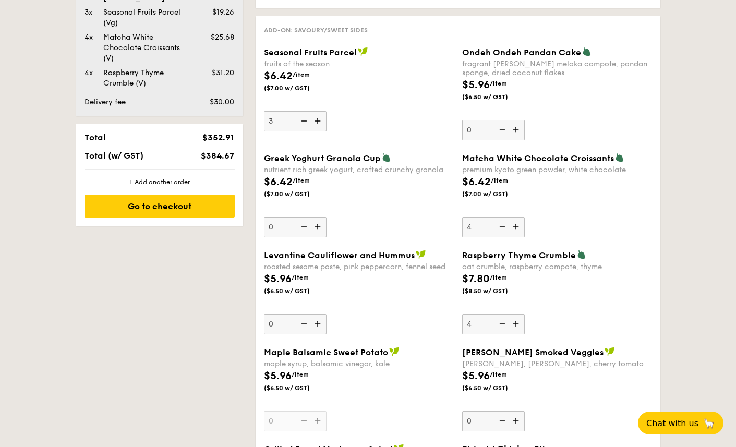
click at [504, 227] on img at bounding box center [501, 227] width 16 height 20
click at [504, 227] on input "4" at bounding box center [493, 227] width 63 height 20
click at [504, 227] on img at bounding box center [501, 227] width 16 height 20
click at [504, 227] on input "3" at bounding box center [493, 227] width 63 height 20
click at [504, 227] on img at bounding box center [501, 227] width 16 height 20
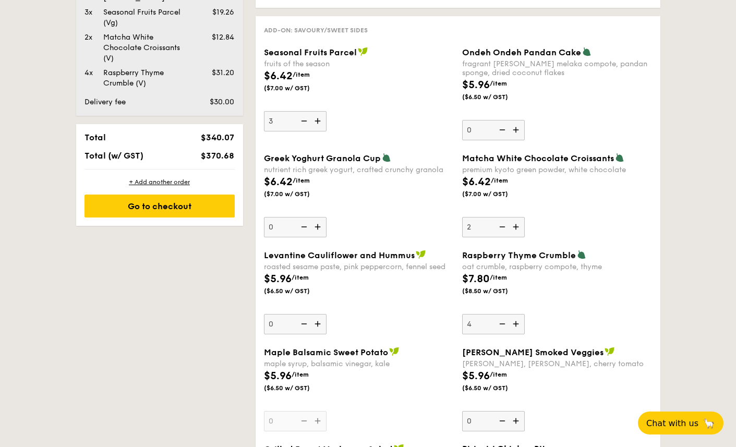
click at [504, 227] on input "2" at bounding box center [493, 227] width 63 height 20
click at [504, 227] on img at bounding box center [501, 227] width 16 height 20
click at [504, 227] on input "1" at bounding box center [493, 227] width 63 height 20
type input "0"
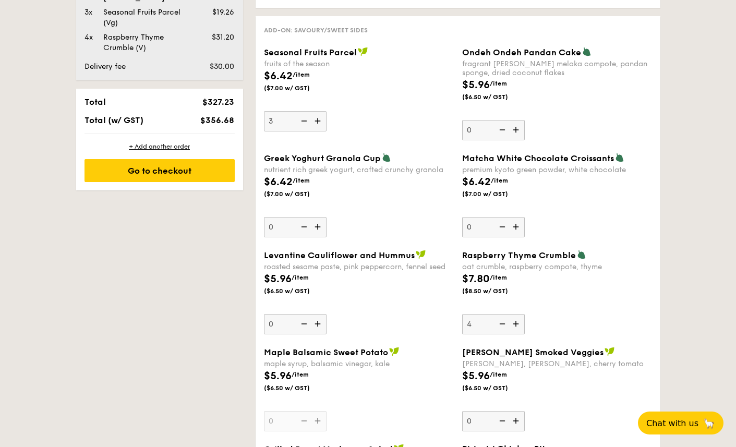
click at [499, 325] on img at bounding box center [501, 324] width 16 height 20
click at [499, 325] on input "4" at bounding box center [493, 324] width 63 height 20
click at [499, 325] on img at bounding box center [501, 324] width 16 height 20
click at [499, 325] on input "3" at bounding box center [493, 324] width 63 height 20
click at [499, 325] on img at bounding box center [501, 324] width 16 height 20
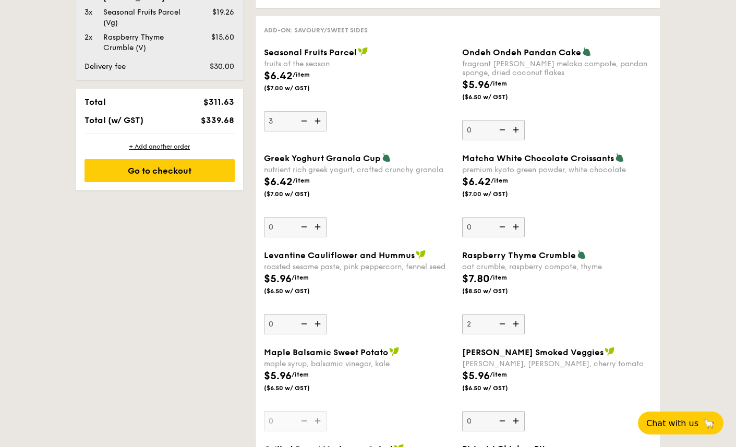
click at [499, 325] on input "2" at bounding box center [493, 324] width 63 height 20
click at [501, 324] on img at bounding box center [501, 324] width 16 height 20
click at [501, 324] on input "1" at bounding box center [493, 324] width 63 height 20
type input "0"
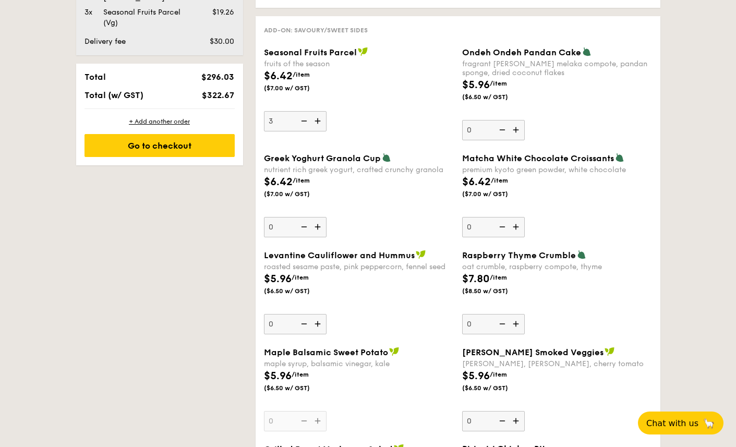
click at [570, 280] on div "$7.80 /item ($8.50 w/ GST)" at bounding box center [557, 289] width 198 height 37
click at [525, 314] on input "0" at bounding box center [493, 324] width 63 height 20
click at [571, 292] on div "$7.80 /item ($8.50 w/ GST)" at bounding box center [557, 289] width 198 height 37
click at [525, 314] on input "0" at bounding box center [493, 324] width 63 height 20
click at [319, 121] on img at bounding box center [319, 121] width 16 height 20
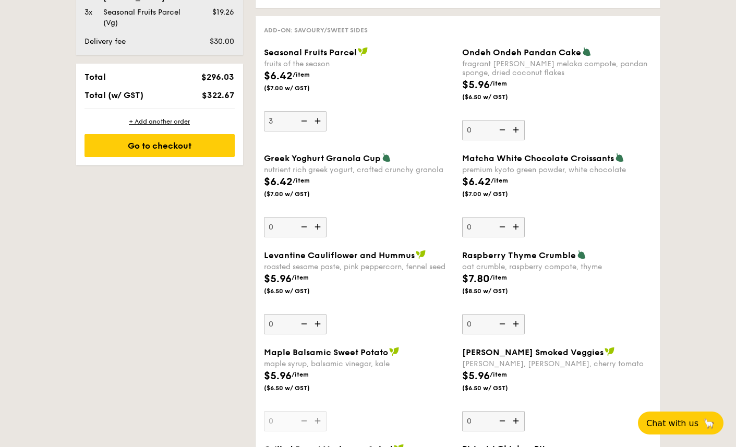
click at [319, 121] on input "3" at bounding box center [295, 121] width 63 height 20
click at [319, 121] on img at bounding box center [319, 121] width 16 height 20
click at [319, 121] on input "4" at bounding box center [295, 121] width 63 height 20
click at [319, 121] on img at bounding box center [319, 121] width 16 height 20
click at [319, 121] on input "5" at bounding box center [295, 121] width 63 height 20
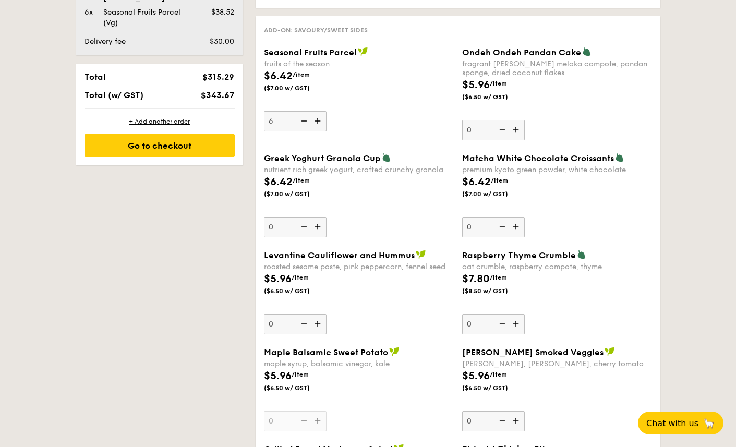
click at [319, 121] on img at bounding box center [319, 121] width 16 height 20
click at [319, 121] on input "6" at bounding box center [295, 121] width 63 height 20
click at [319, 121] on img at bounding box center [319, 121] width 16 height 20
click at [319, 121] on input "7" at bounding box center [295, 121] width 63 height 20
click at [319, 121] on img at bounding box center [319, 121] width 16 height 20
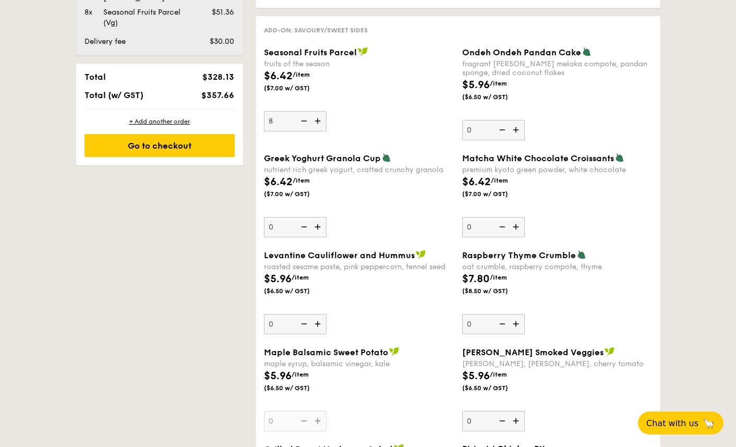
click at [319, 121] on input "8" at bounding box center [295, 121] width 63 height 20
click at [319, 121] on img at bounding box center [319, 121] width 16 height 20
click at [319, 121] on input "9" at bounding box center [295, 121] width 63 height 20
type input "10"
click at [376, 125] on div "Seasonal Fruits Parcel fruits of the season $6.42 /item ($7.00 w/ GST) 10" at bounding box center [359, 89] width 190 height 84
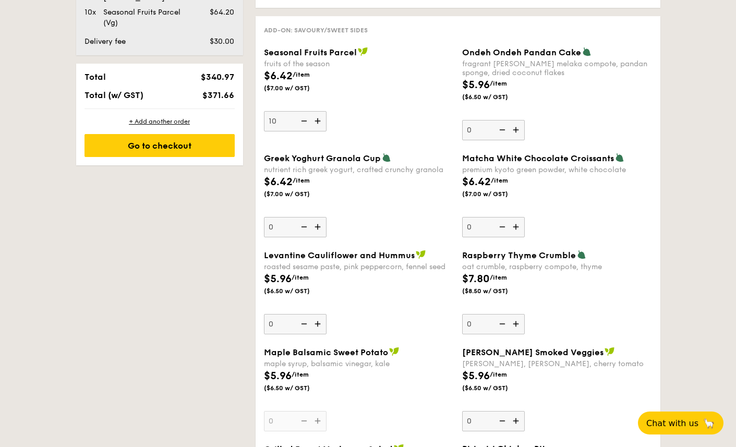
click at [327, 125] on input "10" at bounding box center [295, 121] width 63 height 20
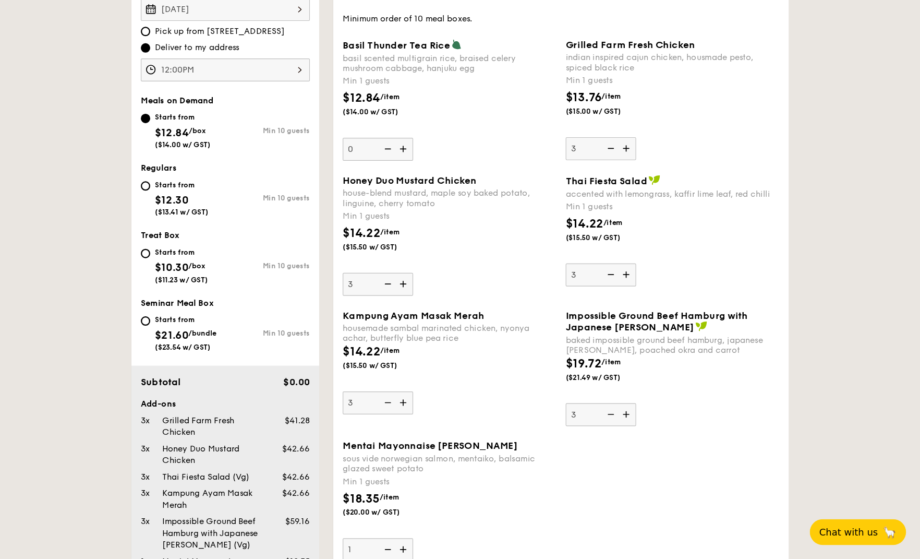
scroll to position [323, 0]
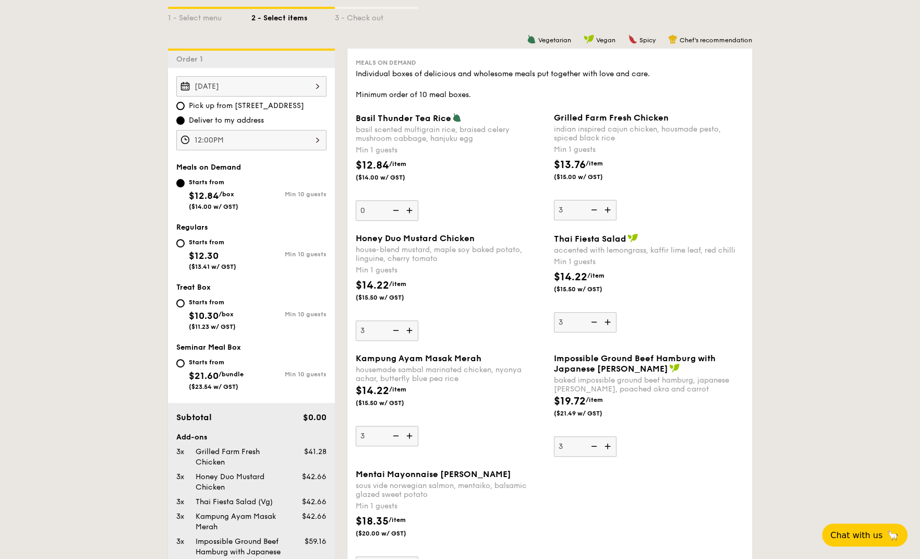
scroll to position [250, 0]
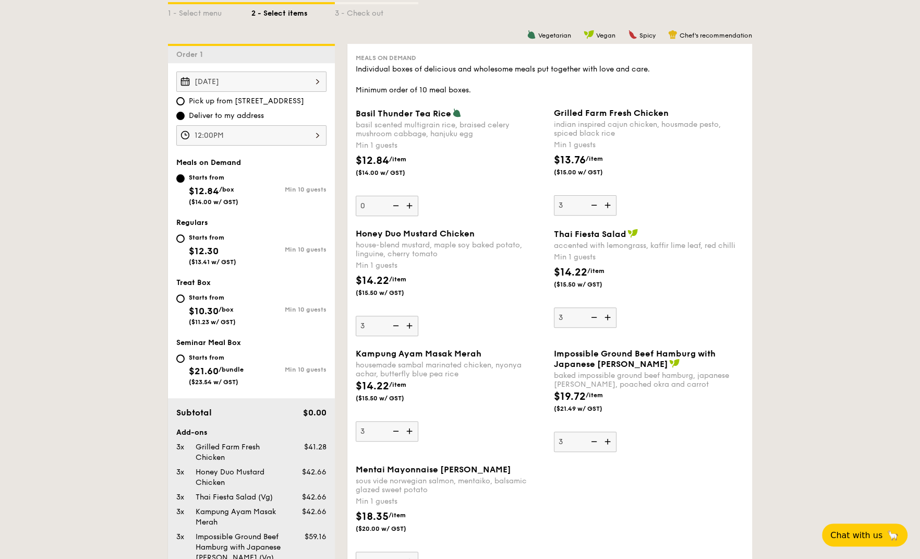
click at [593, 205] on img at bounding box center [593, 205] width 16 height 20
click at [593, 205] on input "3" at bounding box center [585, 205] width 63 height 20
click at [593, 205] on img at bounding box center [593, 205] width 16 height 20
click at [593, 205] on input "2" at bounding box center [585, 205] width 63 height 20
click at [593, 205] on img at bounding box center [593, 205] width 16 height 20
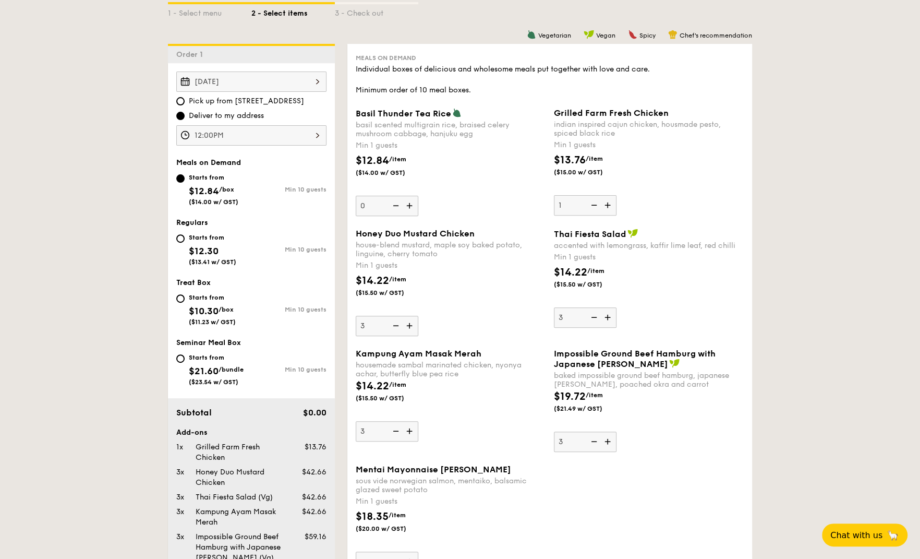
click at [593, 205] on input "1" at bounding box center [585, 205] width 63 height 20
type input "0"
click at [591, 316] on img at bounding box center [593, 317] width 16 height 20
click at [591, 316] on input "3" at bounding box center [585, 317] width 63 height 20
click at [593, 317] on img at bounding box center [593, 317] width 16 height 20
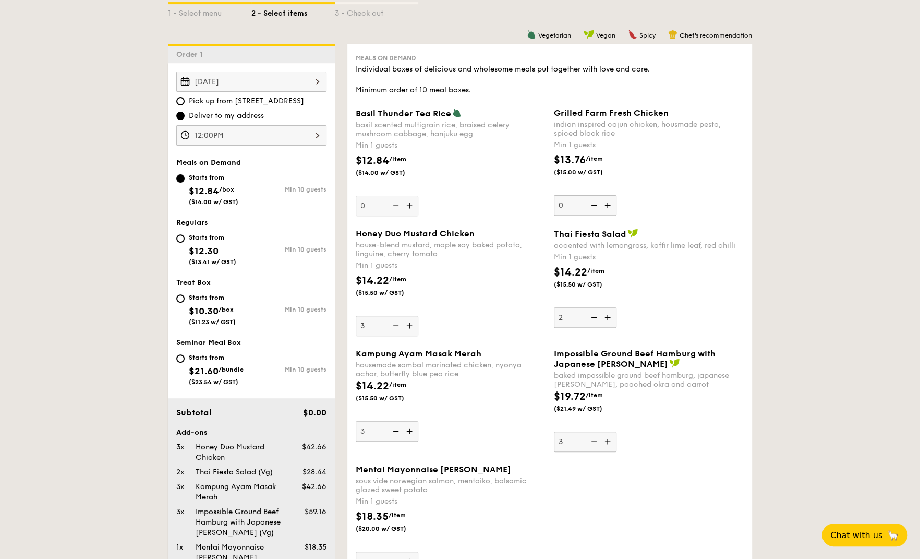
click at [593, 317] on input "2" at bounding box center [585, 317] width 63 height 20
click at [593, 317] on img at bounding box center [593, 317] width 16 height 20
click at [593, 317] on input "1" at bounding box center [585, 317] width 63 height 20
type input "0"
click at [595, 442] on img at bounding box center [593, 441] width 16 height 20
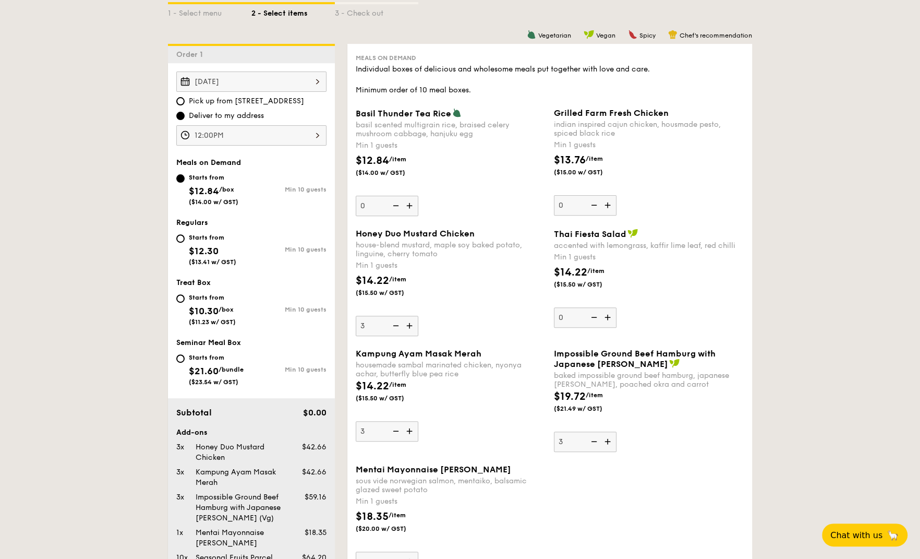
click at [595, 442] on input "3" at bounding box center [585, 441] width 63 height 20
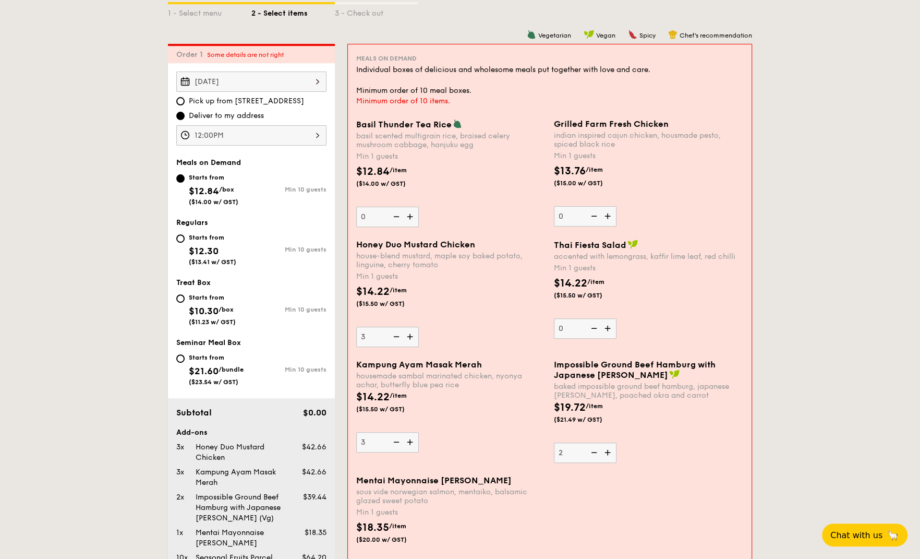
click at [595, 446] on img at bounding box center [593, 452] width 16 height 20
click at [595, 446] on input "2" at bounding box center [585, 452] width 63 height 20
click at [593, 446] on img at bounding box center [593, 452] width 16 height 20
click at [593, 446] on input "1" at bounding box center [585, 452] width 63 height 20
type input "0"
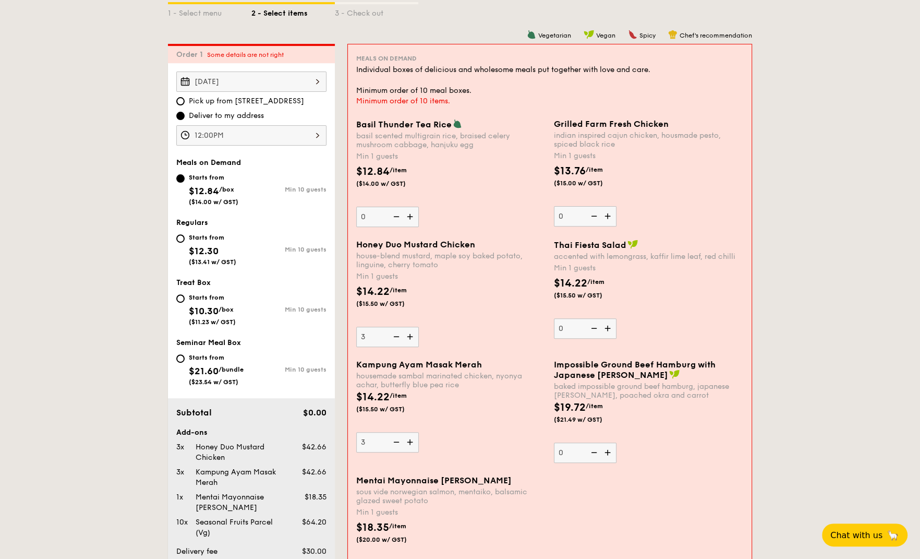
click at [398, 441] on img at bounding box center [396, 442] width 16 height 20
click at [398, 441] on input "3" at bounding box center [387, 442] width 63 height 20
click at [398, 441] on img at bounding box center [396, 442] width 16 height 20
click at [398, 441] on input "2" at bounding box center [387, 442] width 63 height 20
click at [397, 442] on img at bounding box center [396, 442] width 16 height 20
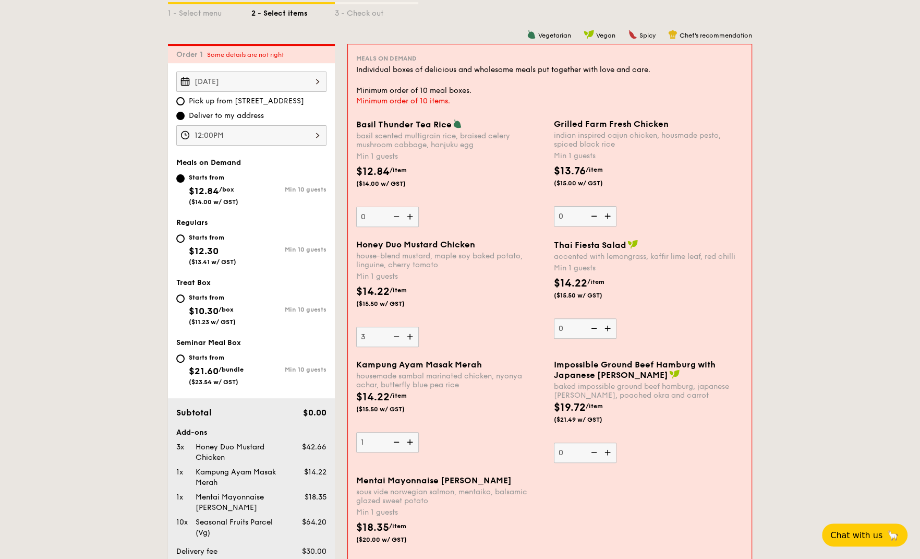
click at [397, 442] on input "1" at bounding box center [387, 442] width 63 height 20
type input "0"
click at [393, 336] on img at bounding box center [396, 337] width 16 height 20
click at [393, 336] on input "3" at bounding box center [387, 337] width 63 height 20
click at [394, 336] on img at bounding box center [396, 337] width 16 height 20
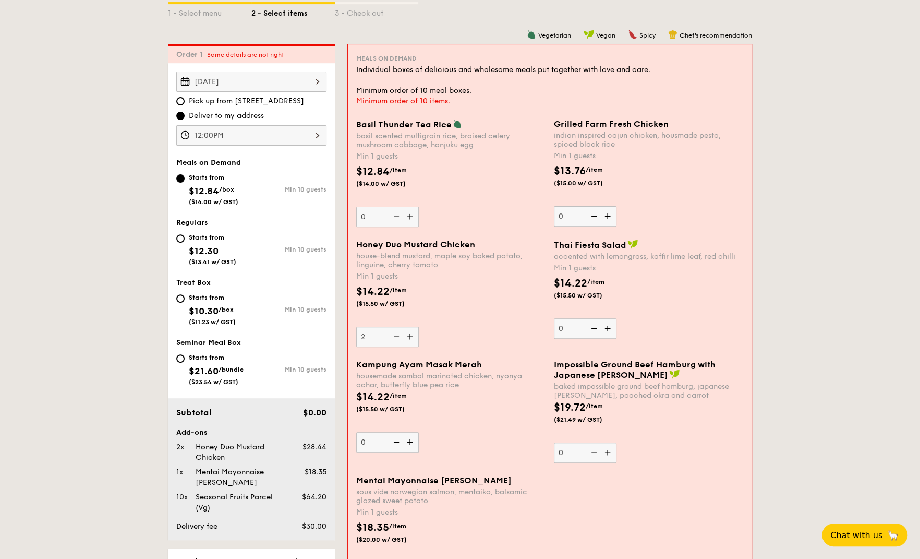
click at [394, 336] on input "2" at bounding box center [387, 337] width 63 height 20
click at [394, 336] on img at bounding box center [396, 337] width 16 height 20
click at [394, 336] on input "1" at bounding box center [387, 337] width 63 height 20
type input "0"
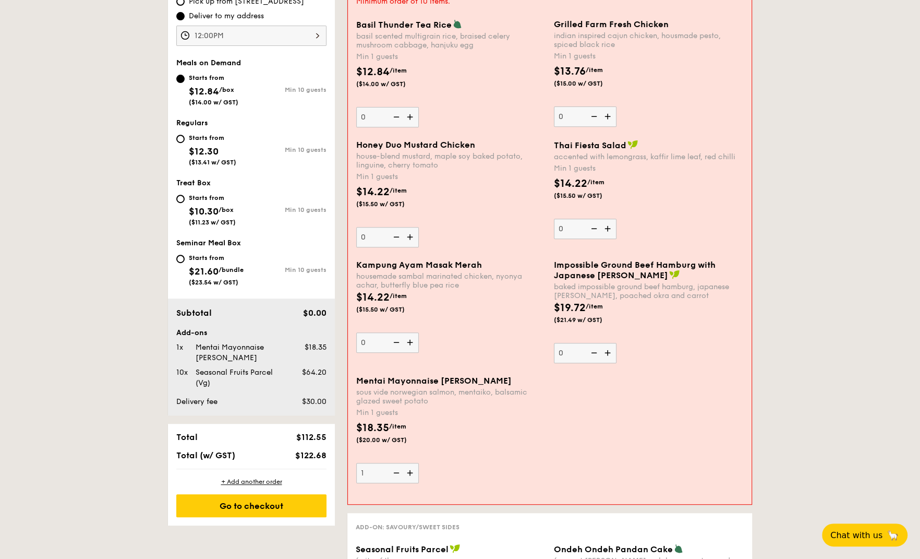
scroll to position [368, 0]
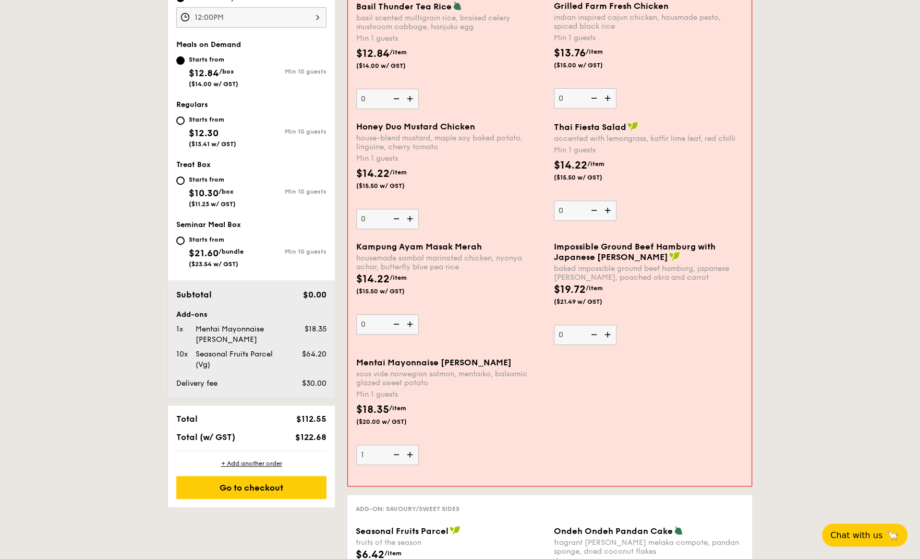
click at [397, 446] on img at bounding box center [396, 454] width 16 height 20
click at [397, 446] on input "1" at bounding box center [387, 454] width 63 height 20
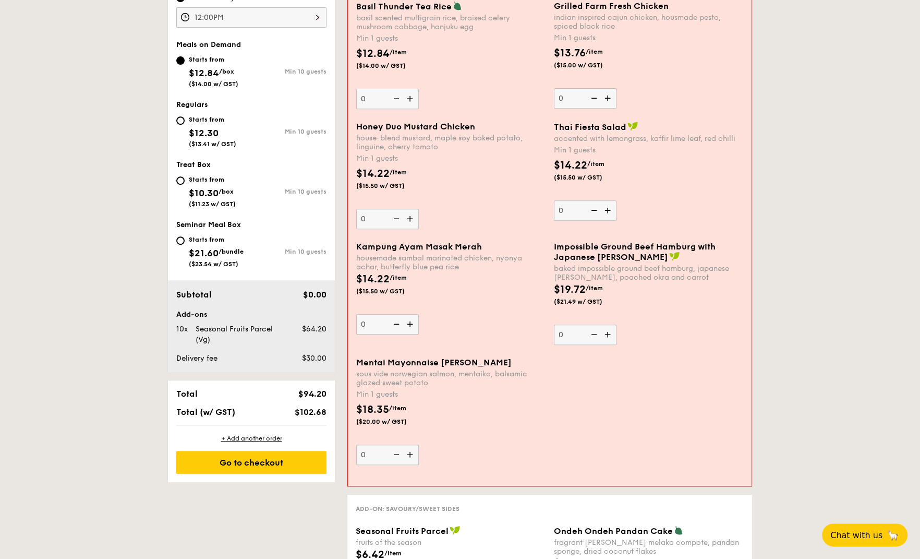
click at [412, 446] on img at bounding box center [411, 454] width 16 height 20
click at [412, 446] on input "0" at bounding box center [387, 454] width 63 height 20
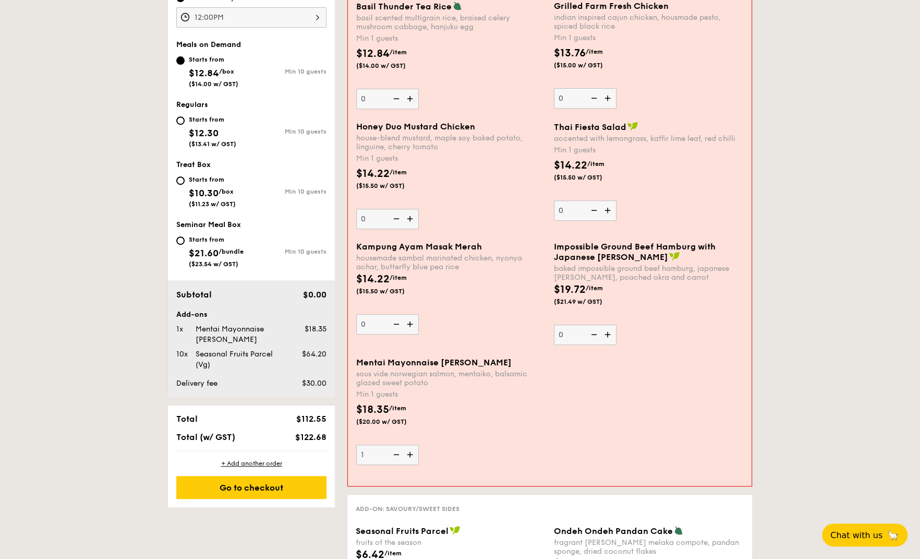
click at [412, 446] on img at bounding box center [411, 454] width 16 height 20
click at [412, 446] on input "1" at bounding box center [387, 454] width 63 height 20
click at [412, 446] on img at bounding box center [411, 454] width 16 height 20
click at [412, 446] on input "2" at bounding box center [387, 454] width 63 height 20
click at [412, 446] on img at bounding box center [411, 454] width 16 height 20
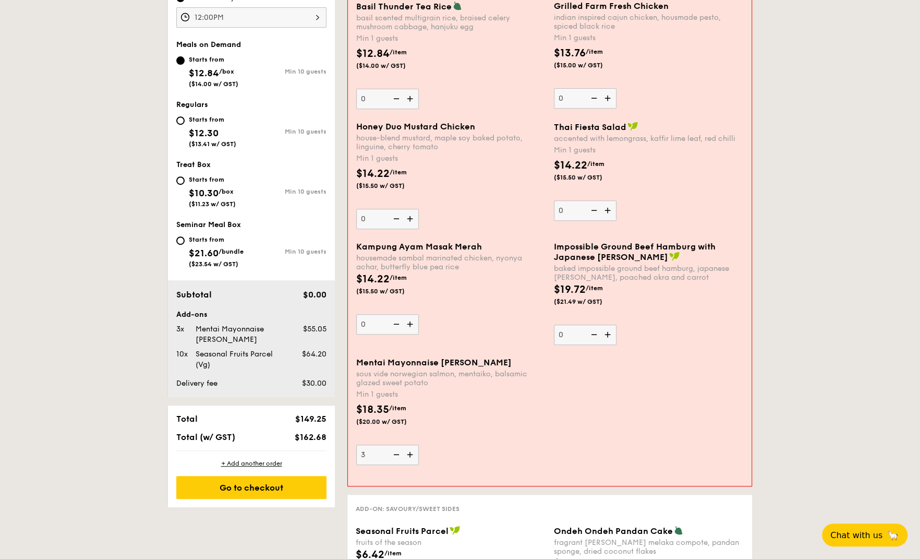
click at [412, 446] on input "3" at bounding box center [387, 454] width 63 height 20
click at [412, 446] on img at bounding box center [411, 454] width 16 height 20
click at [412, 446] on input "4" at bounding box center [387, 454] width 63 height 20
click at [412, 446] on img at bounding box center [411, 454] width 16 height 20
click at [412, 446] on input "5" at bounding box center [387, 454] width 63 height 20
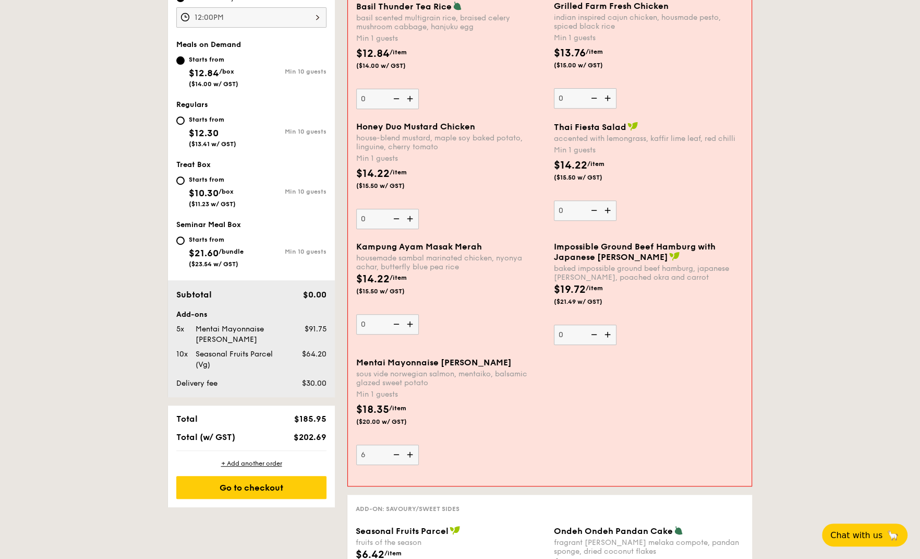
click at [412, 446] on img at bounding box center [411, 454] width 16 height 20
click at [412, 446] on input "6" at bounding box center [387, 454] width 63 height 20
click at [412, 446] on img at bounding box center [411, 454] width 16 height 20
click at [412, 446] on input "7" at bounding box center [387, 454] width 63 height 20
click at [412, 446] on img at bounding box center [411, 454] width 16 height 20
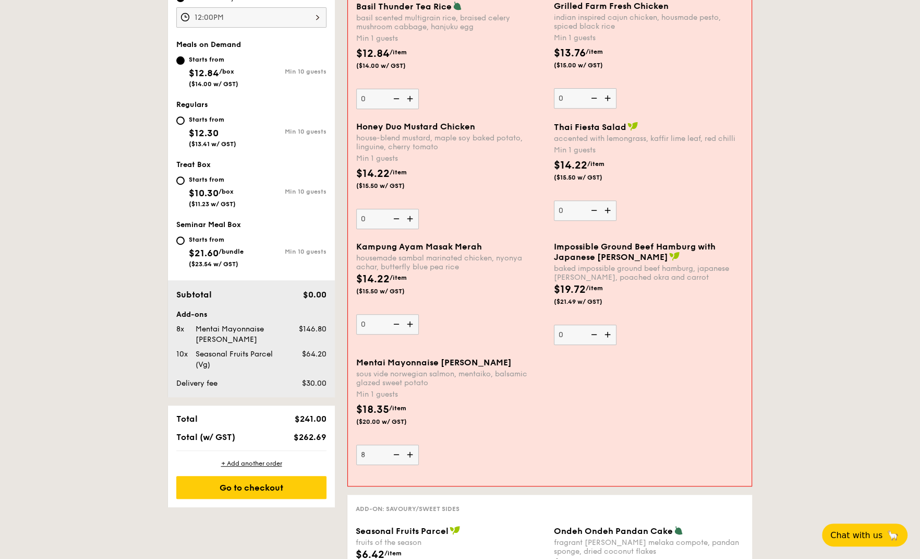
click at [412, 446] on input "8" at bounding box center [387, 454] width 63 height 20
click at [412, 446] on img at bounding box center [411, 454] width 16 height 20
click at [412, 446] on input "9" at bounding box center [387, 454] width 63 height 20
type input "10"
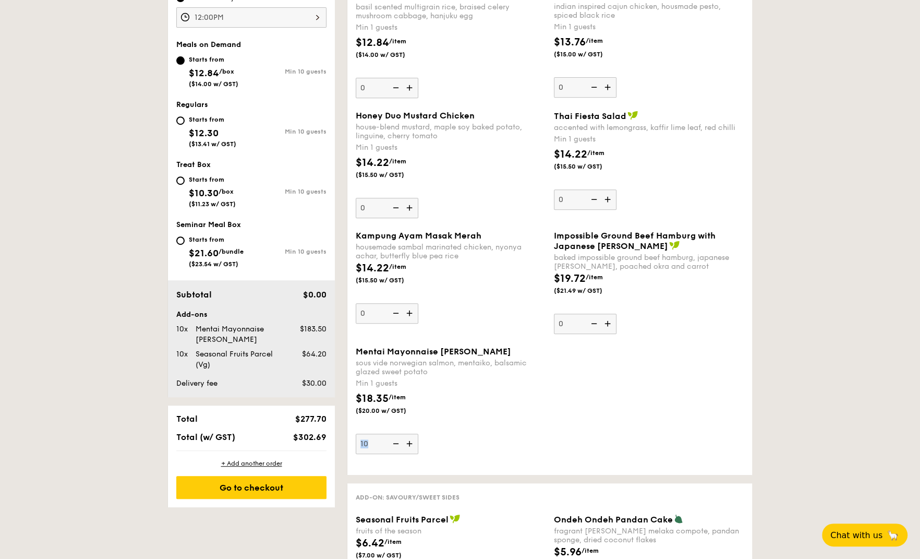
click at [412, 446] on div "Mentai Mayonnaise Aburi Salmon sous vide norwegian salmon, mentaiko, balsamic g…" at bounding box center [550, 406] width 396 height 120
drag, startPoint x: 871, startPoint y: 438, endPoint x: 759, endPoint y: 426, distance: 112.3
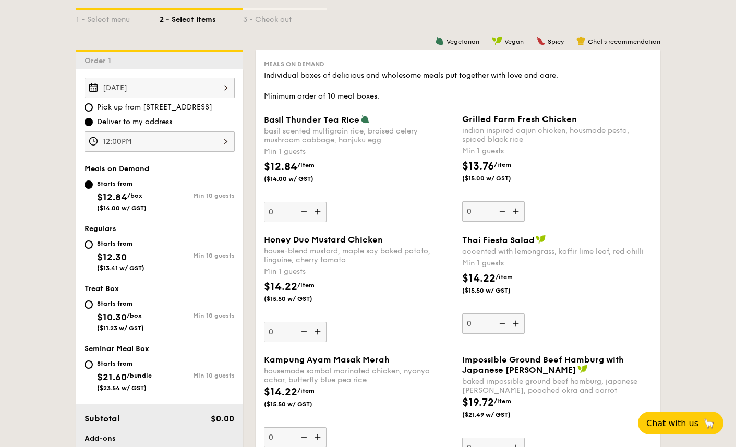
scroll to position [61, 0]
